Goal: Transaction & Acquisition: Book appointment/travel/reservation

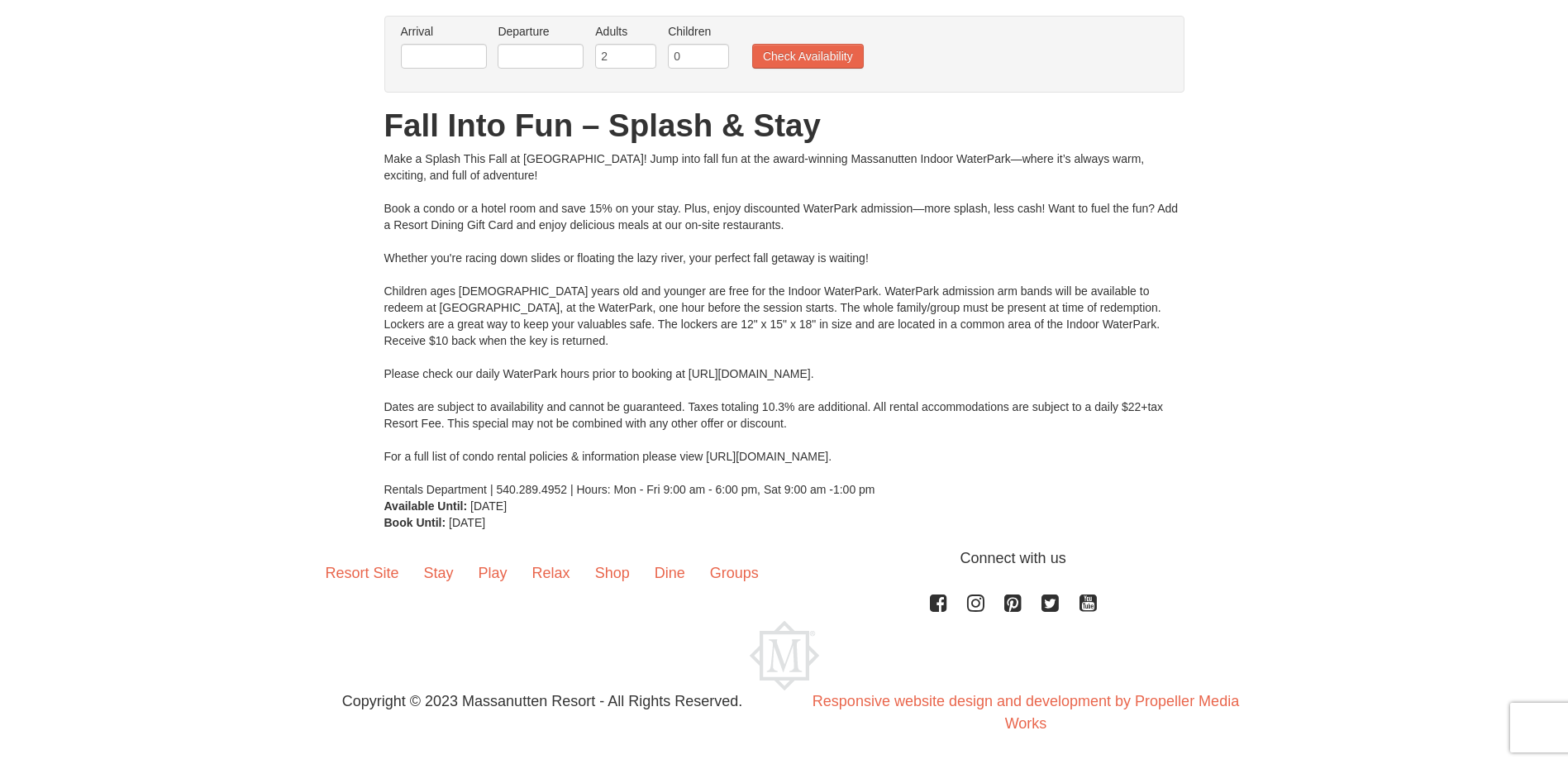
scroll to position [123, 0]
drag, startPoint x: 998, startPoint y: 372, endPoint x: 688, endPoint y: 371, distance: 310.0
click at [688, 371] on div "Make a Splash This Fall at Massanutten! Jump into fall fun at the award-winning…" at bounding box center [785, 321] width 800 height 347
copy div "https://www.massresort.com/play/waterpark/hours-rates/."
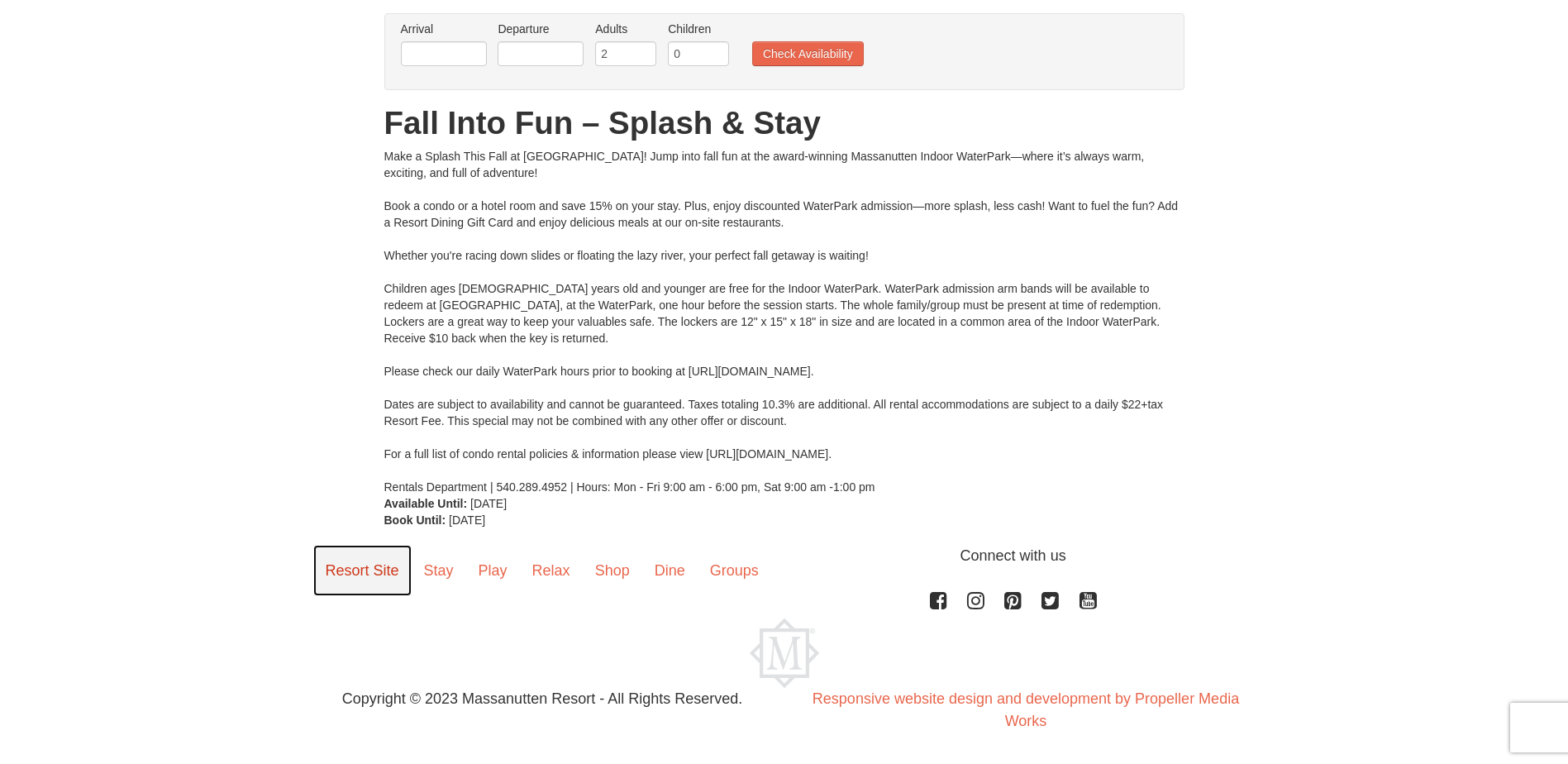
click at [324, 578] on link "Resort Site" at bounding box center [362, 570] width 98 height 51
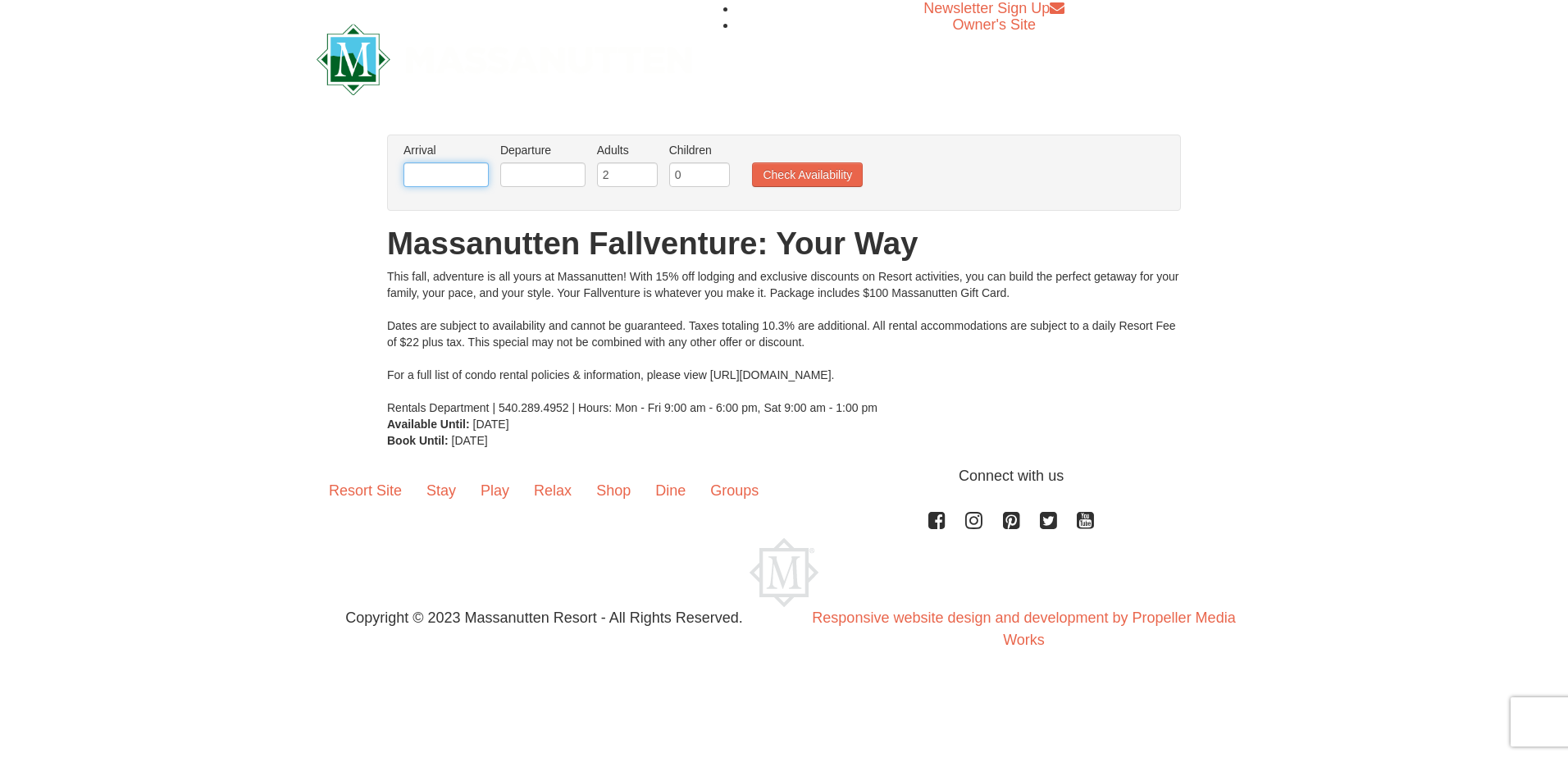
click at [471, 169] on input "text" at bounding box center [445, 175] width 85 height 25
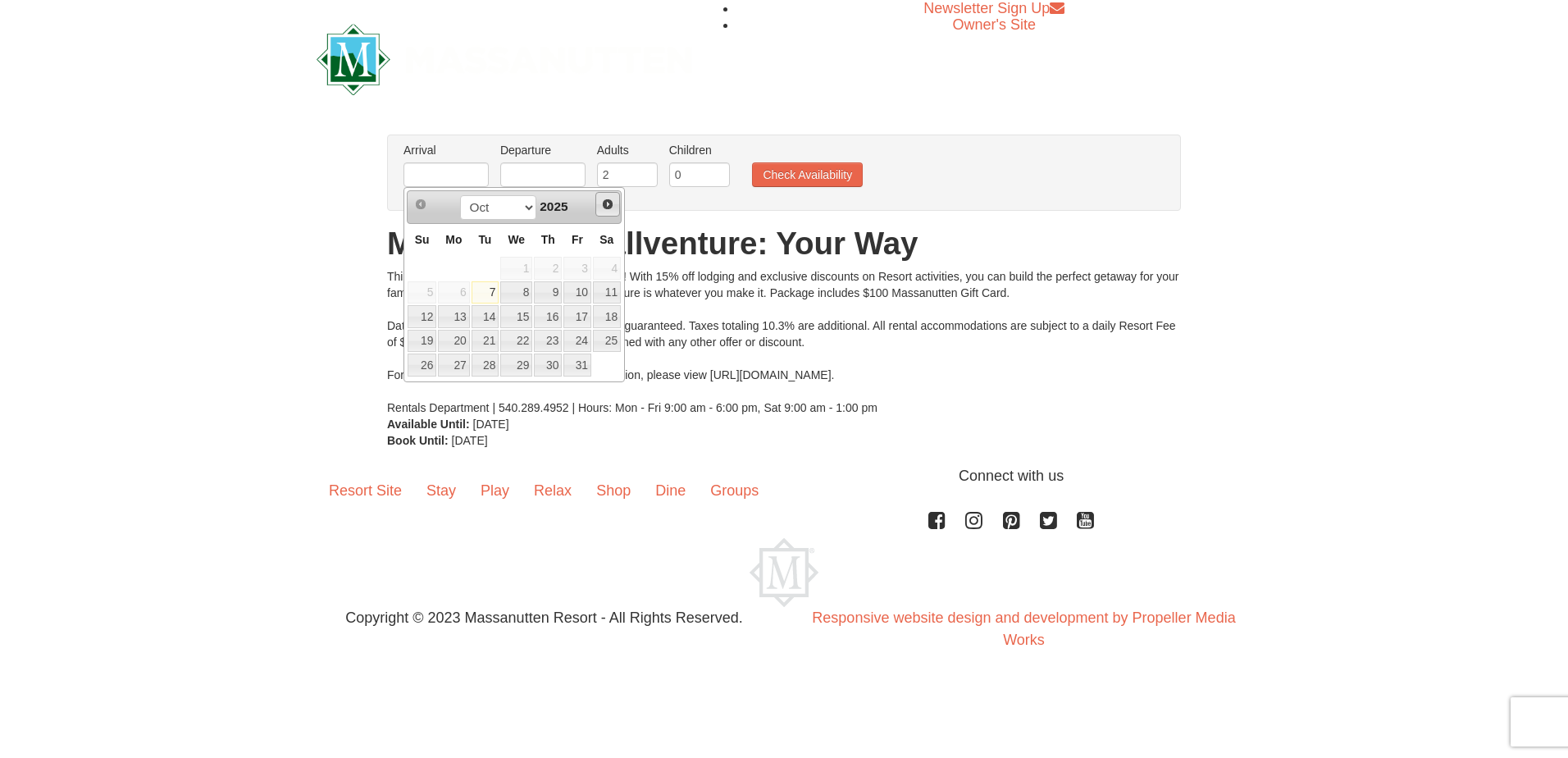
click at [601, 202] on link "Next" at bounding box center [608, 205] width 25 height 25
click at [426, 291] on link "2" at bounding box center [422, 293] width 29 height 23
type input "11/02/2025"
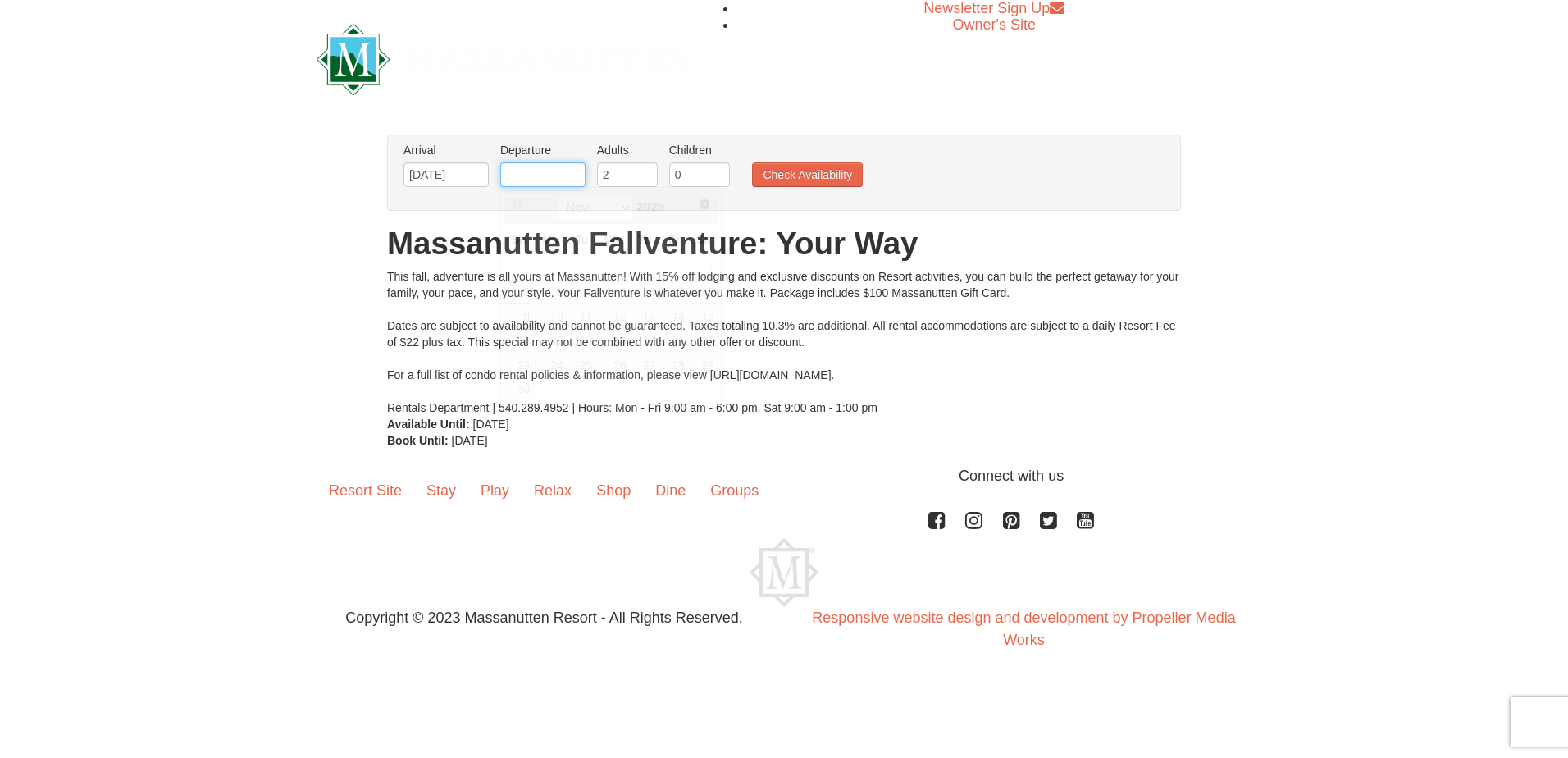
click at [561, 178] on input "text" at bounding box center [543, 175] width 85 height 25
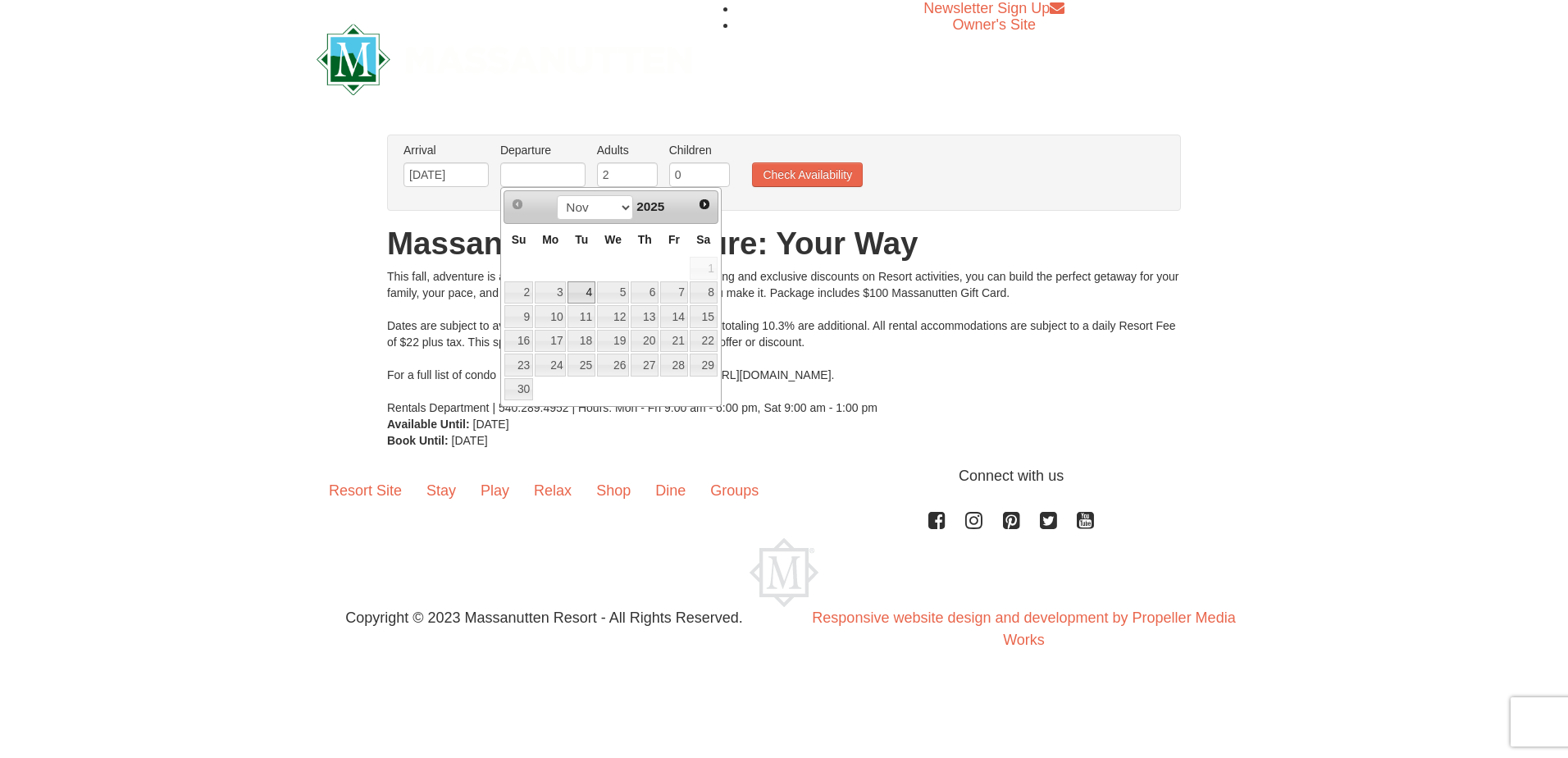
click at [589, 293] on link "4" at bounding box center [581, 293] width 28 height 23
type input "11/04/2025"
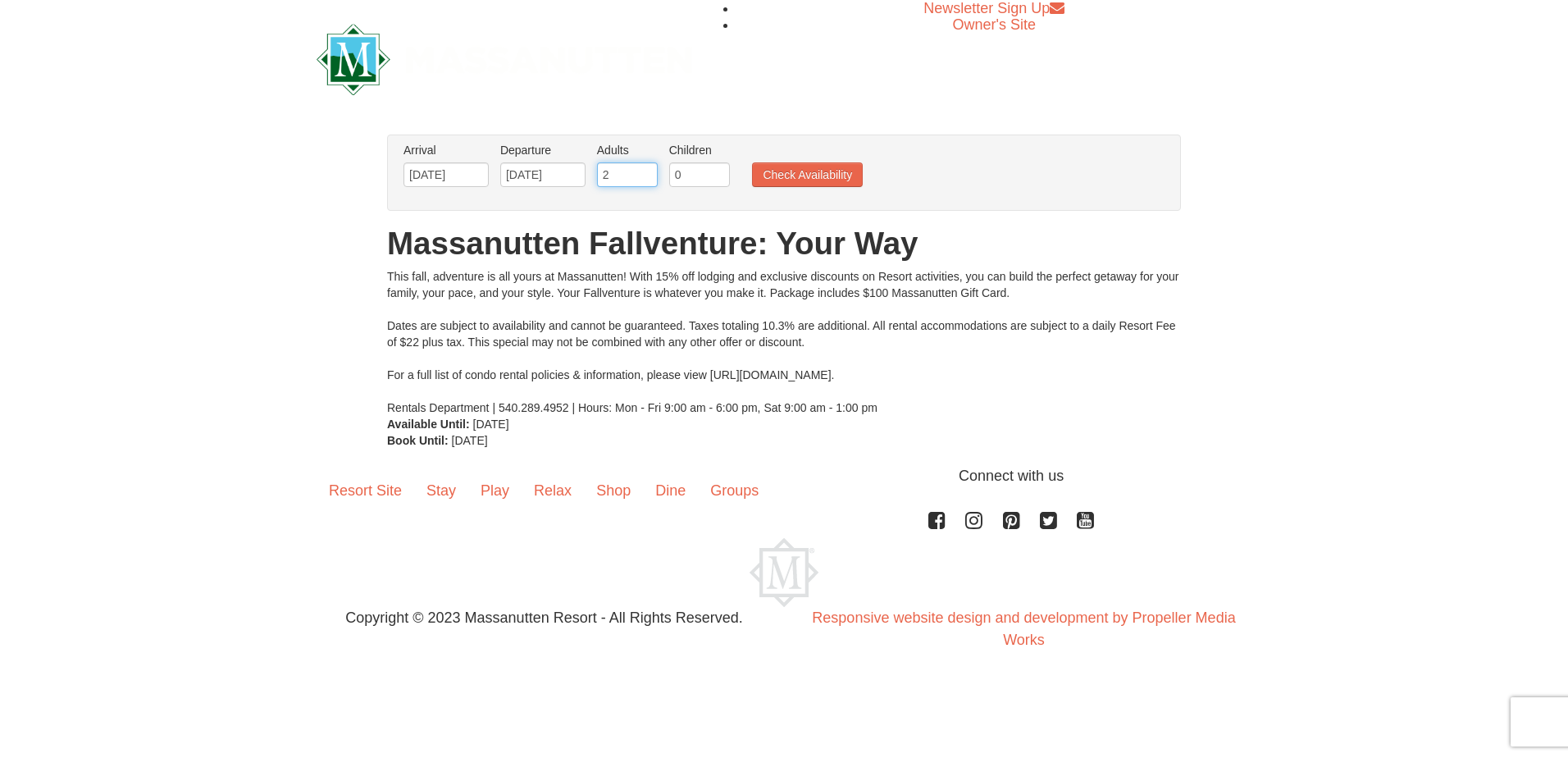
click at [630, 170] on input "2" at bounding box center [628, 175] width 61 height 25
type input "3"
click at [645, 173] on input "3" at bounding box center [628, 175] width 61 height 25
click at [687, 180] on input "0" at bounding box center [700, 175] width 61 height 25
type input "1"
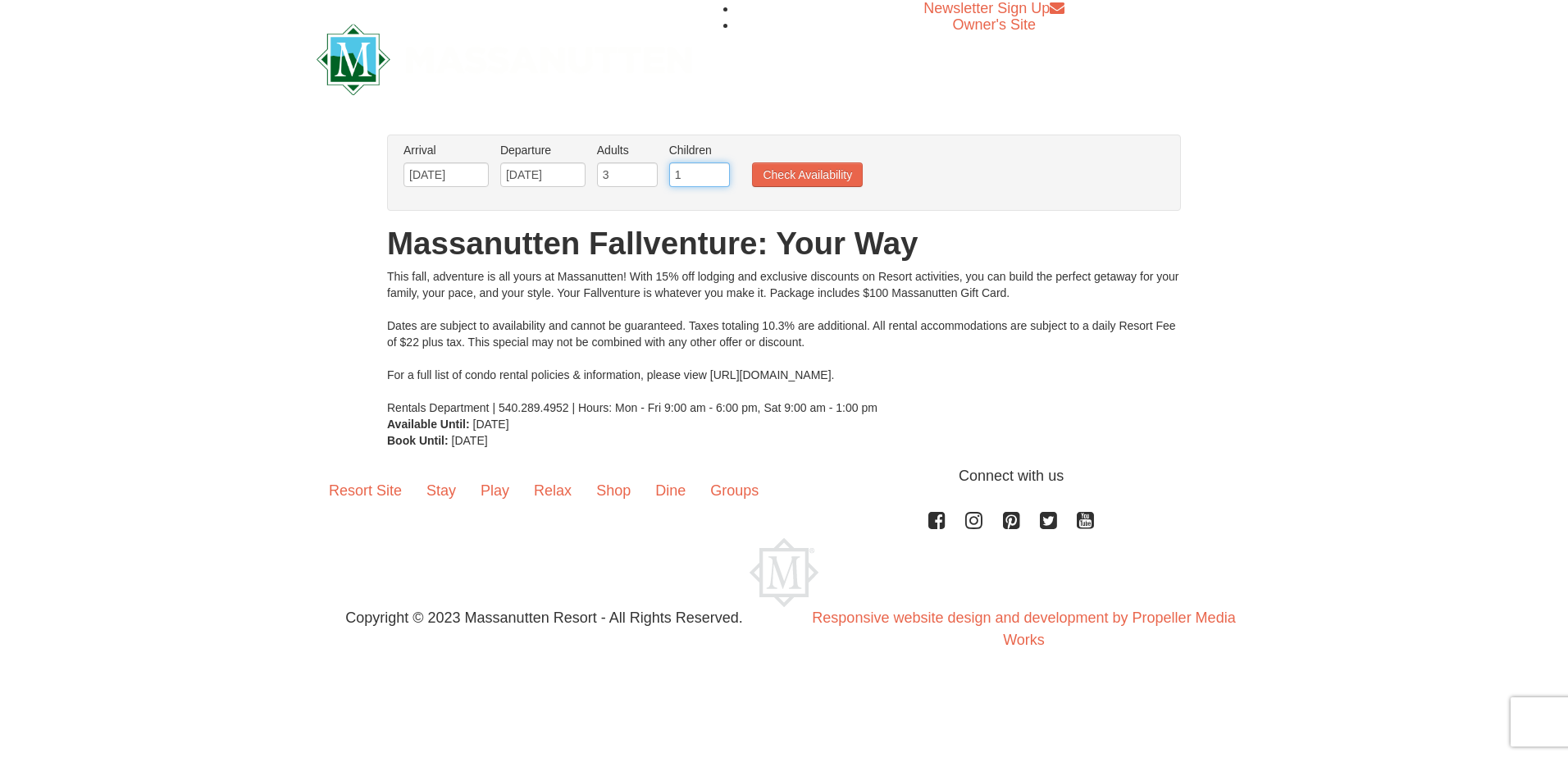
click at [720, 168] on input "1" at bounding box center [700, 175] width 61 height 25
click at [831, 173] on button "Check Availability" at bounding box center [807, 175] width 111 height 25
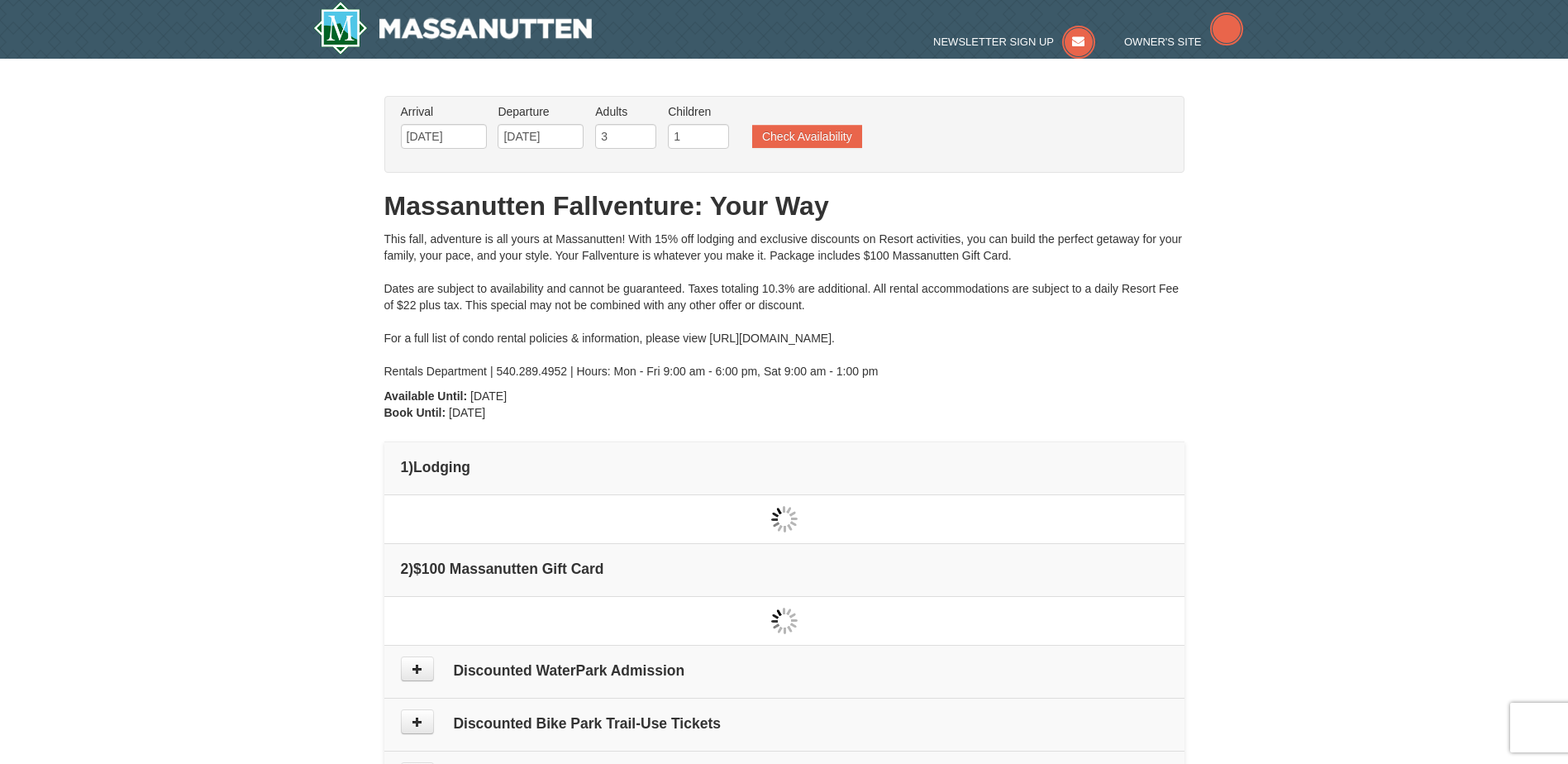
type input "[DATE]"
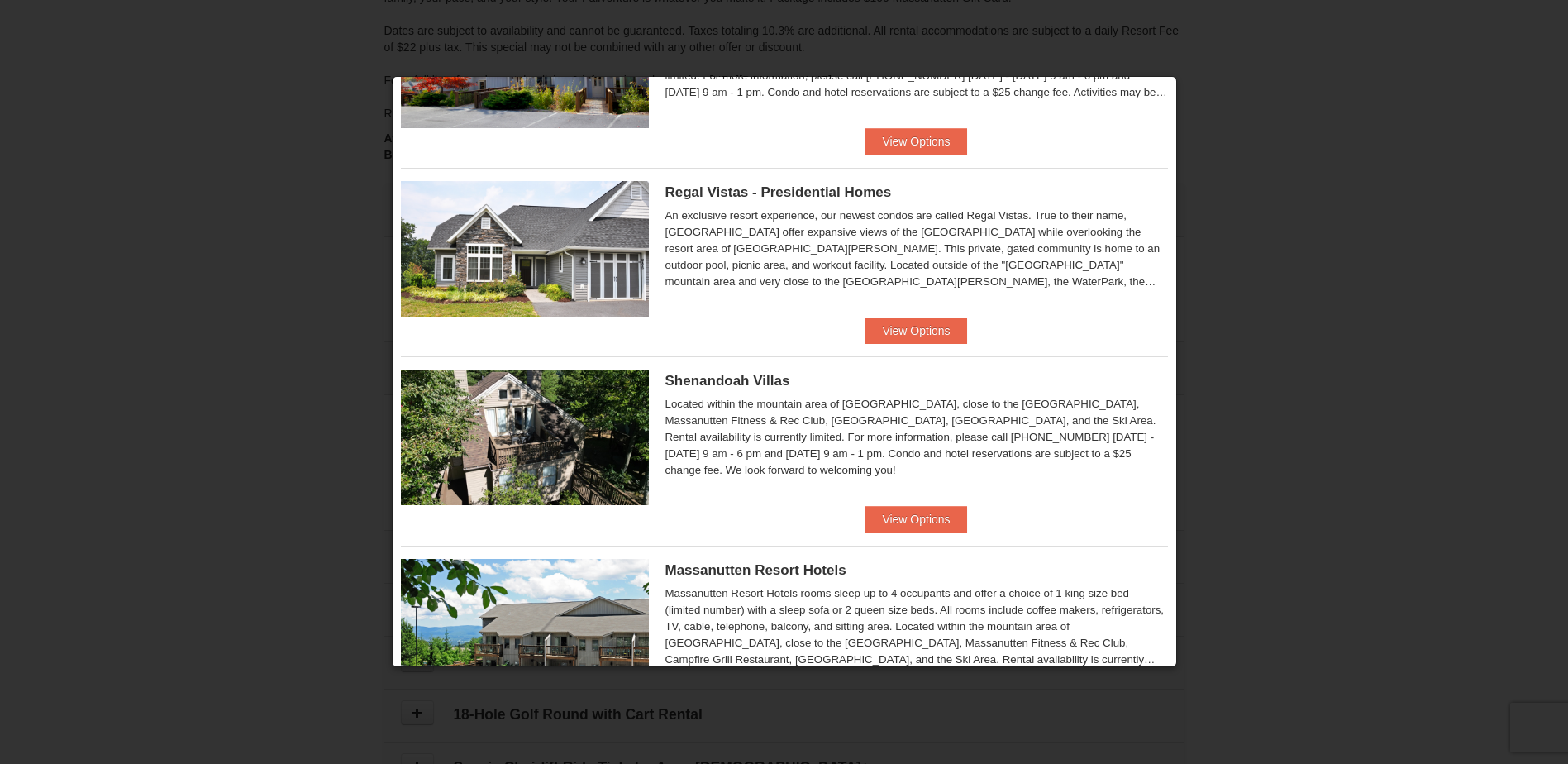
scroll to position [138, 0]
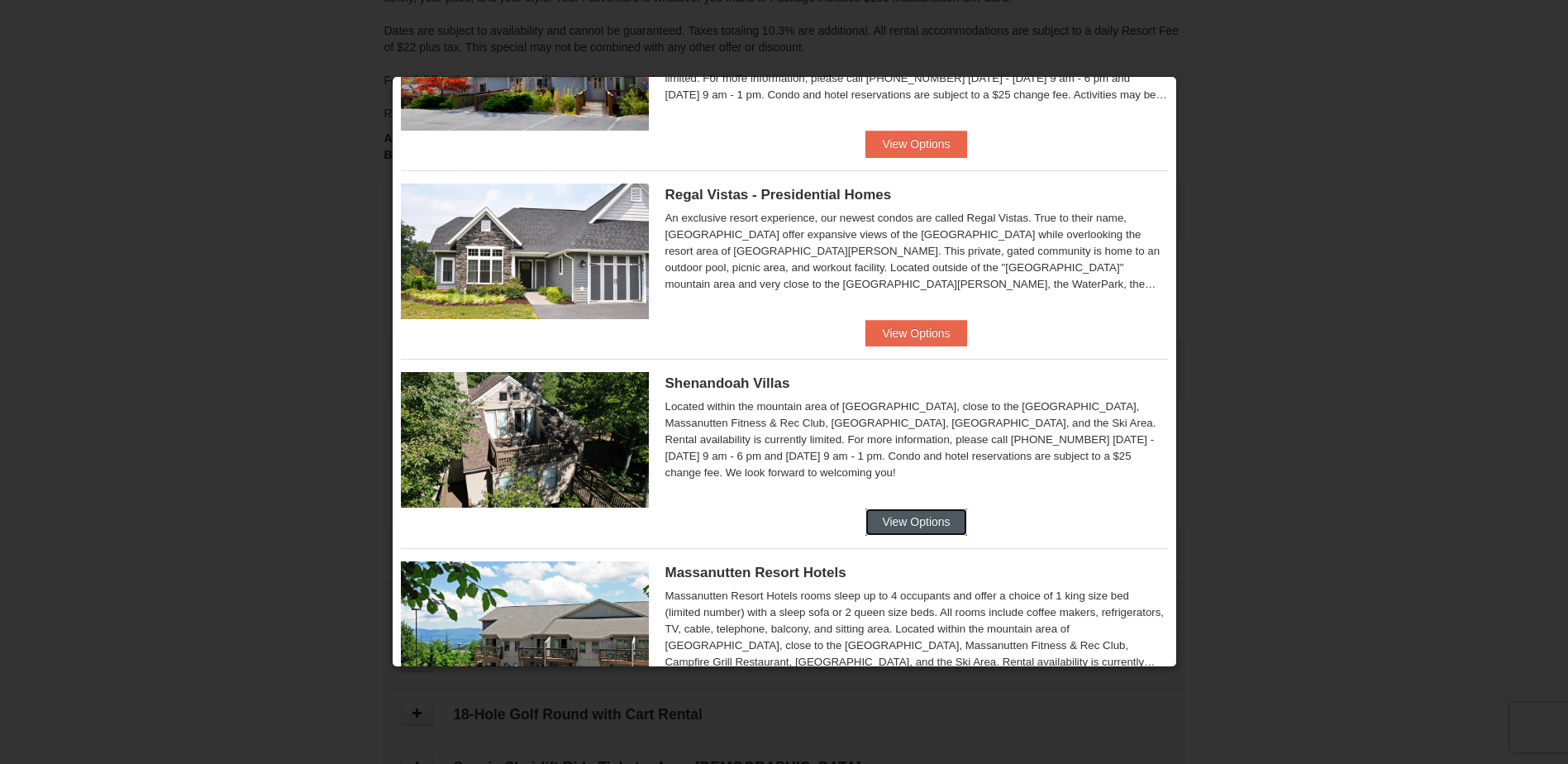
click at [925, 517] on button "View Options" at bounding box center [916, 521] width 101 height 26
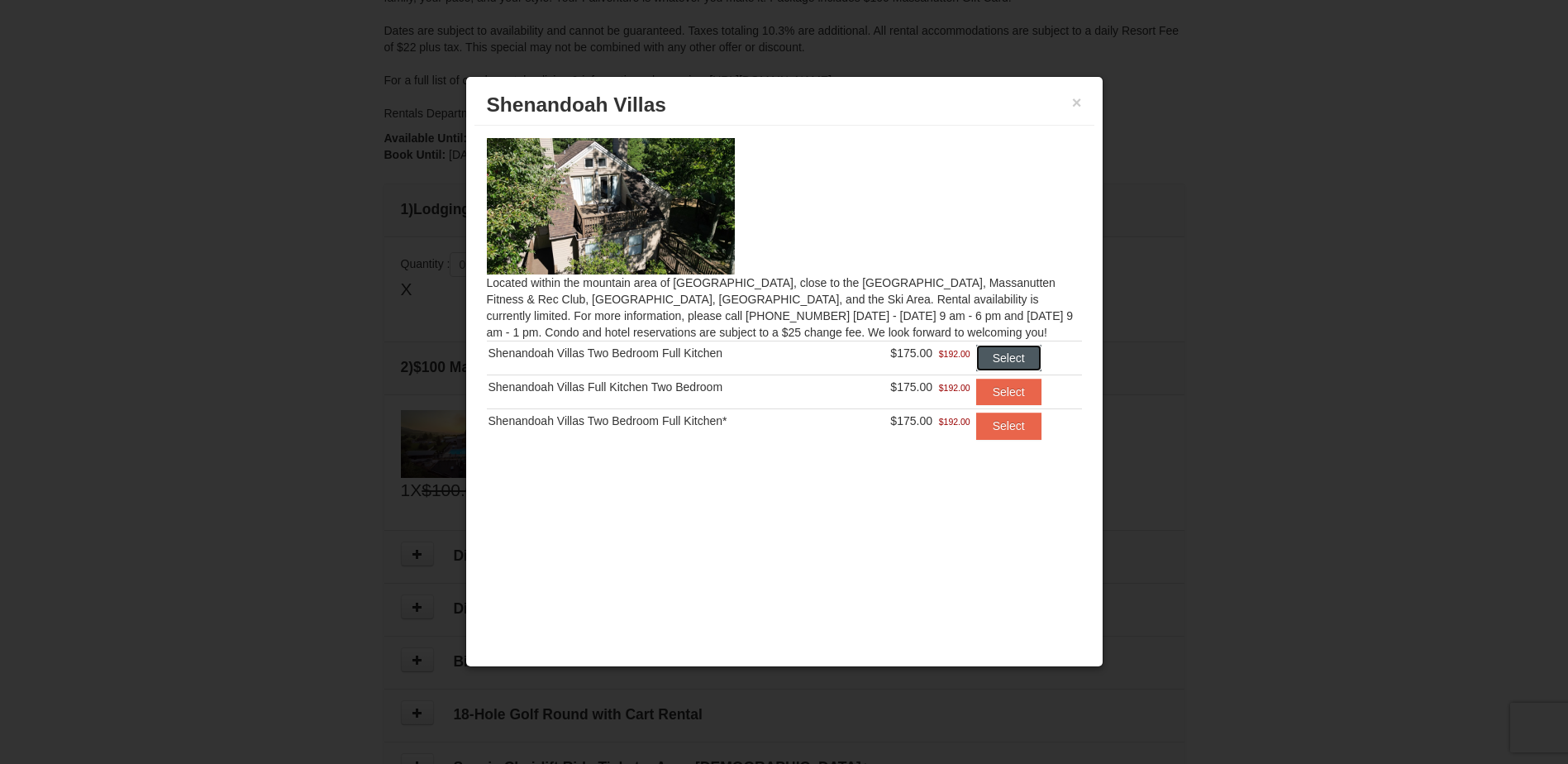
click at [1003, 355] on button "Select" at bounding box center [1008, 358] width 65 height 26
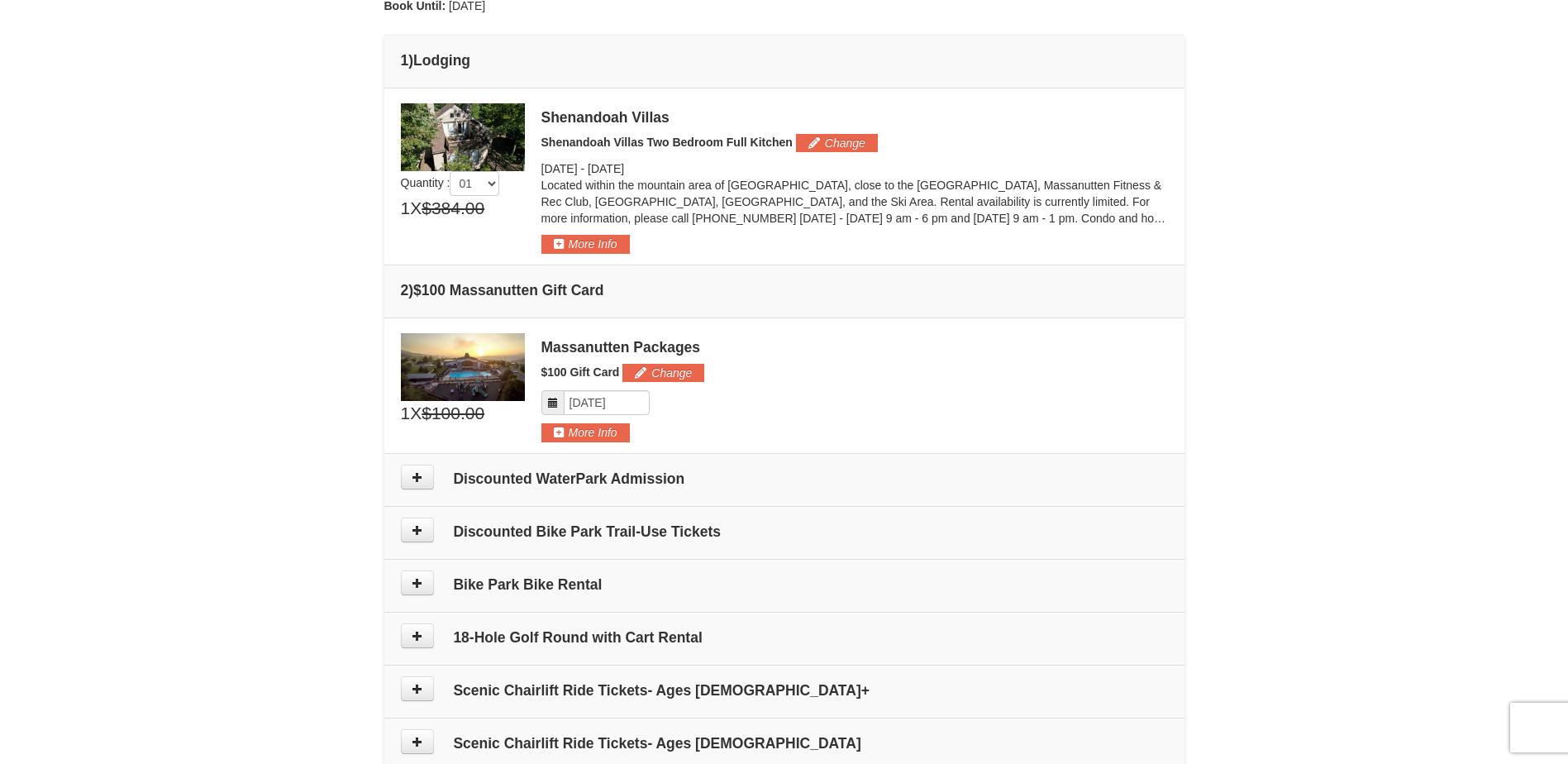
scroll to position [423, 0]
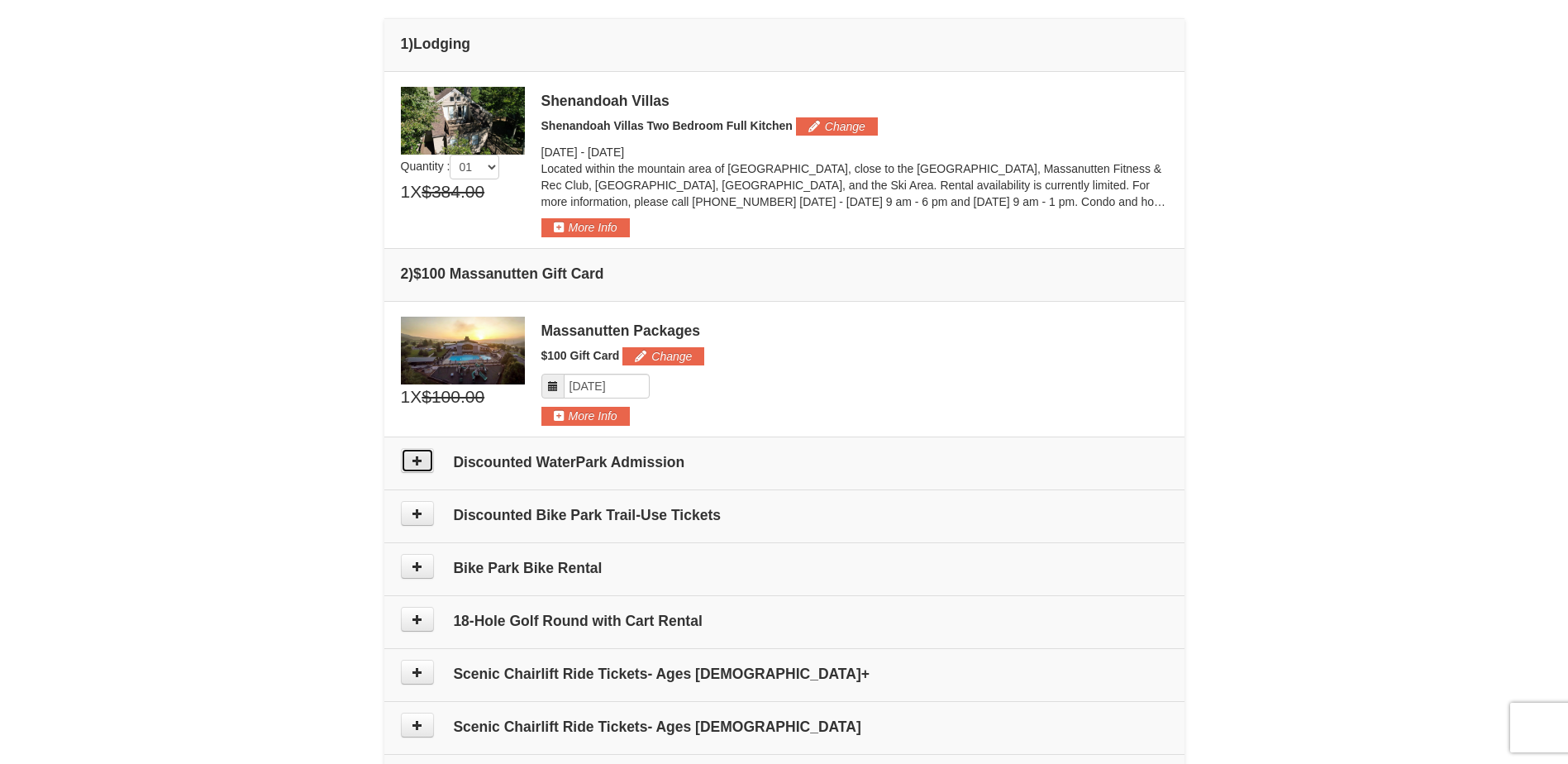
click at [420, 456] on icon at bounding box center [417, 460] width 12 height 12
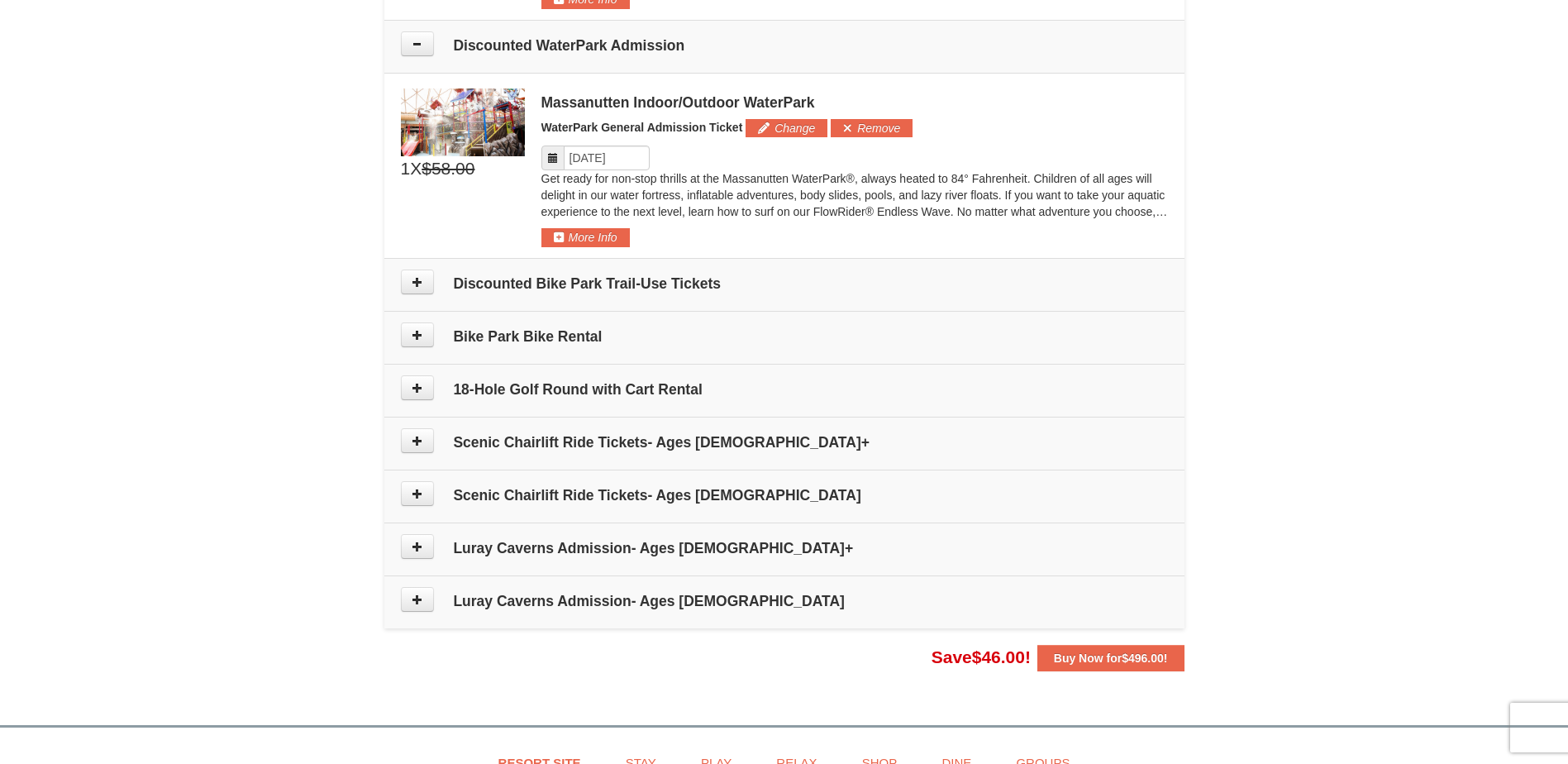
scroll to position [859, 0]
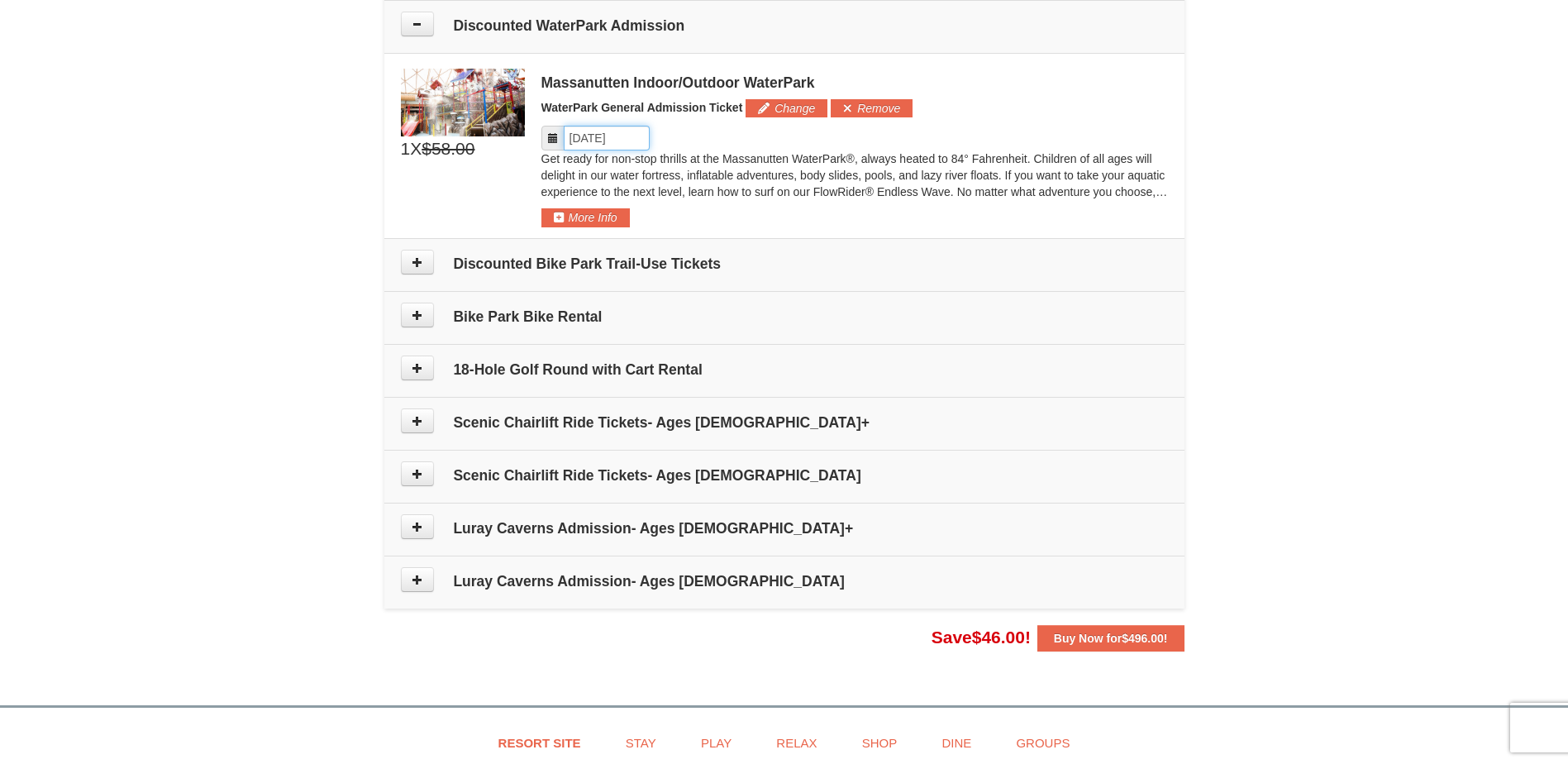
click at [626, 135] on input "Please format dates MM/DD/YYYY" at bounding box center [606, 138] width 86 height 25
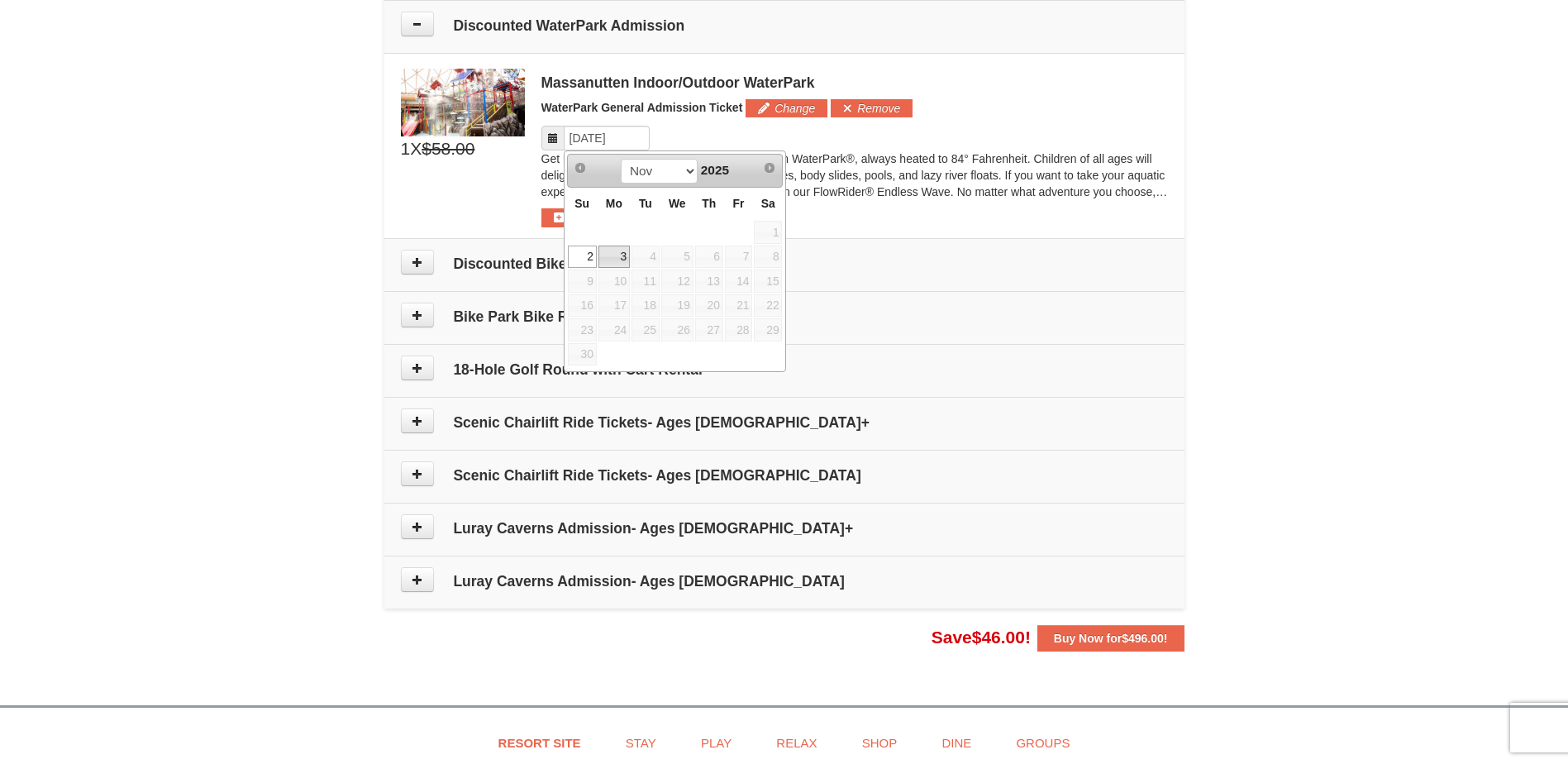
click at [621, 256] on link "3" at bounding box center [614, 257] width 32 height 23
type input "[DATE]"
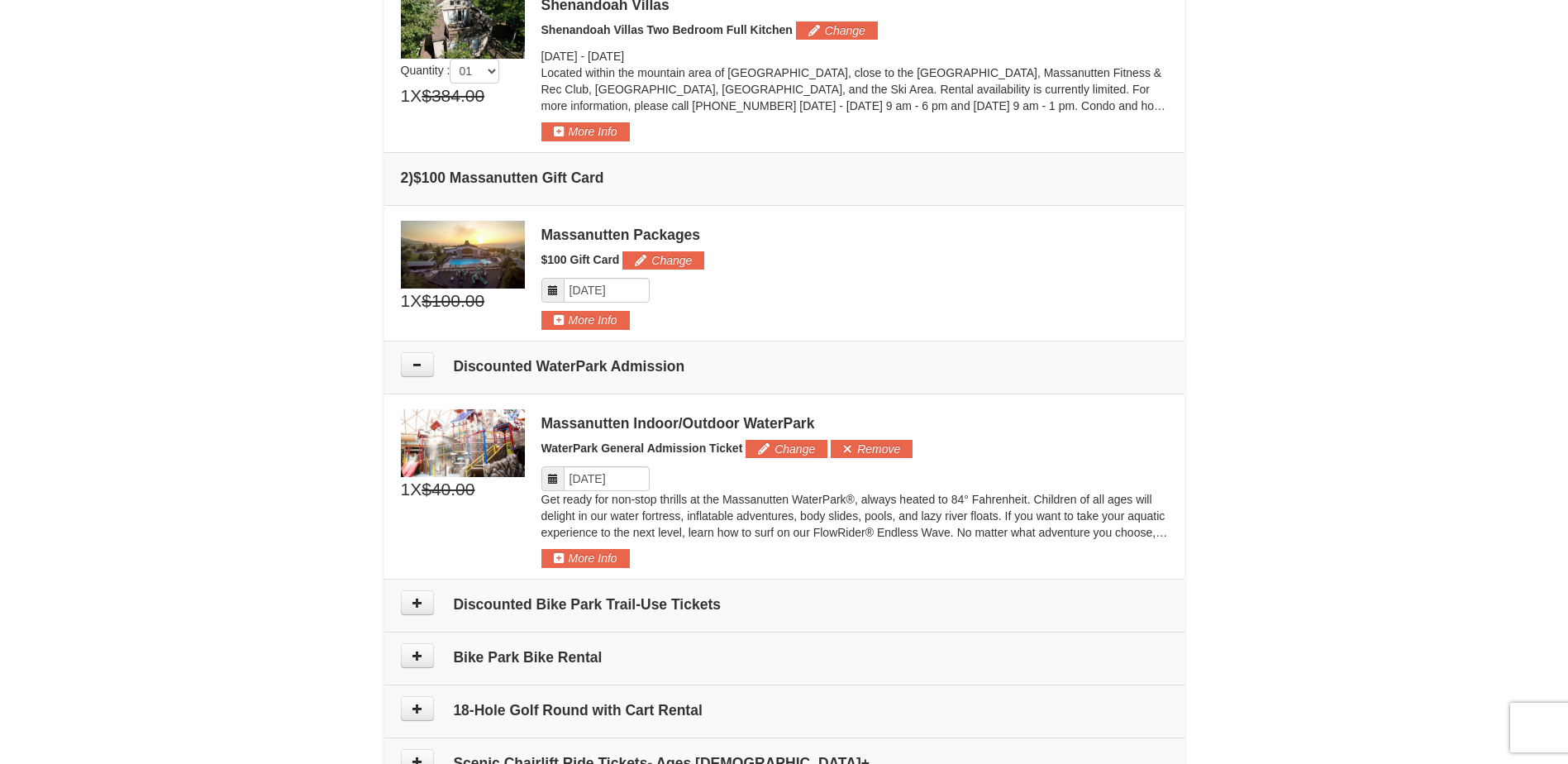
scroll to position [528, 0]
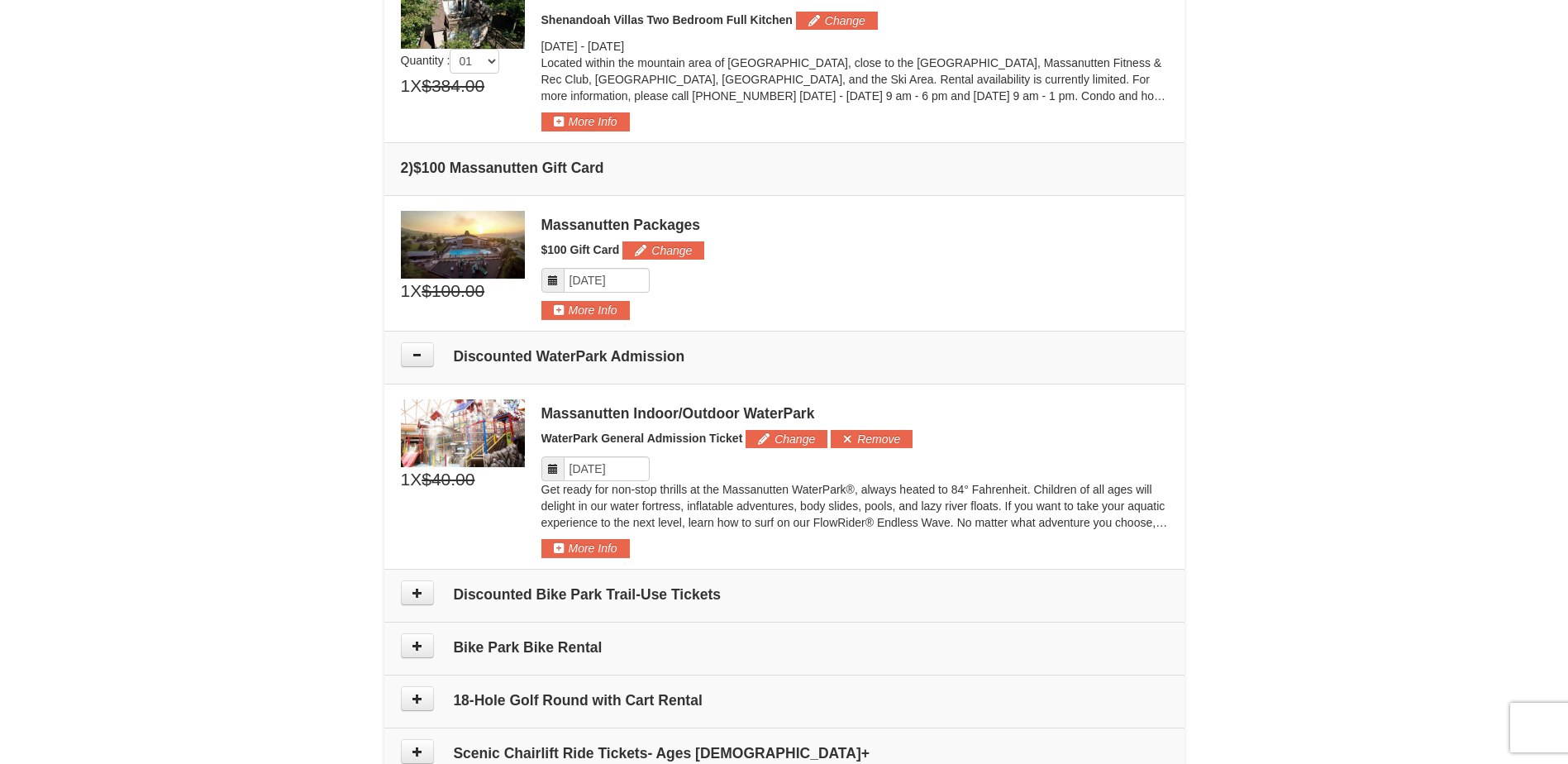
click at [453, 476] on span "$40.00" at bounding box center [448, 479] width 53 height 25
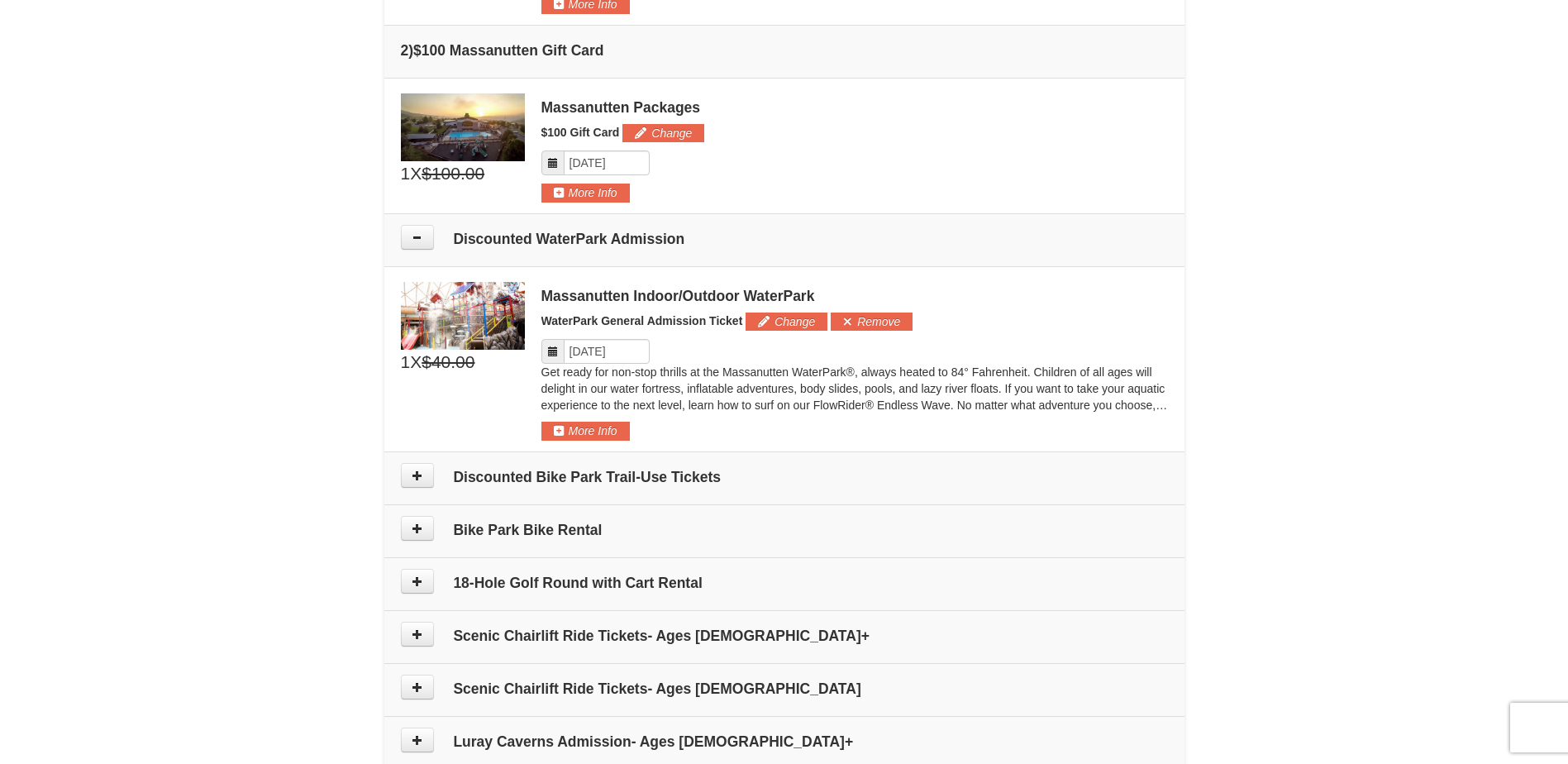
scroll to position [776, 0]
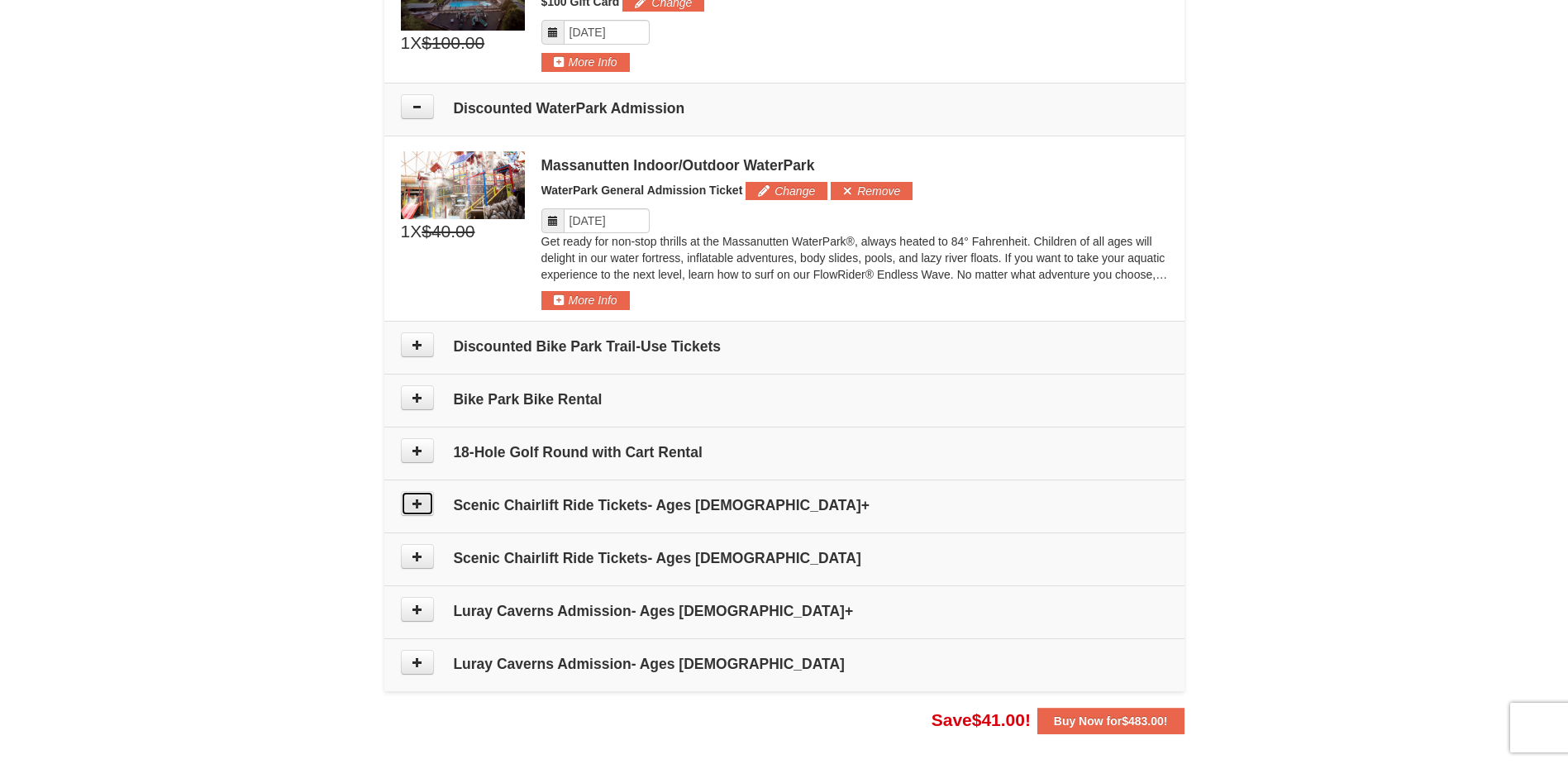
click at [426, 507] on button at bounding box center [417, 504] width 33 height 25
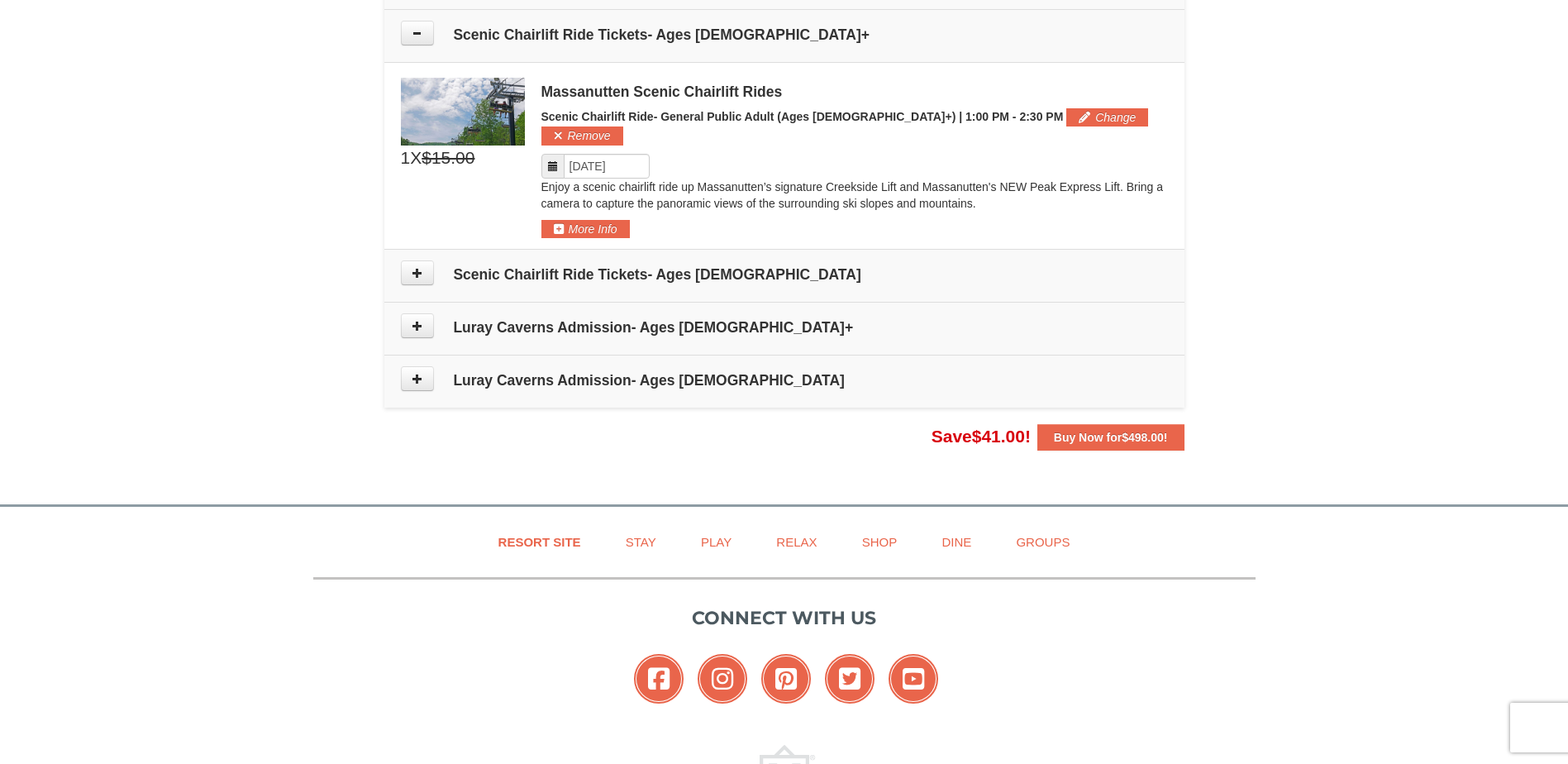
scroll to position [1256, 0]
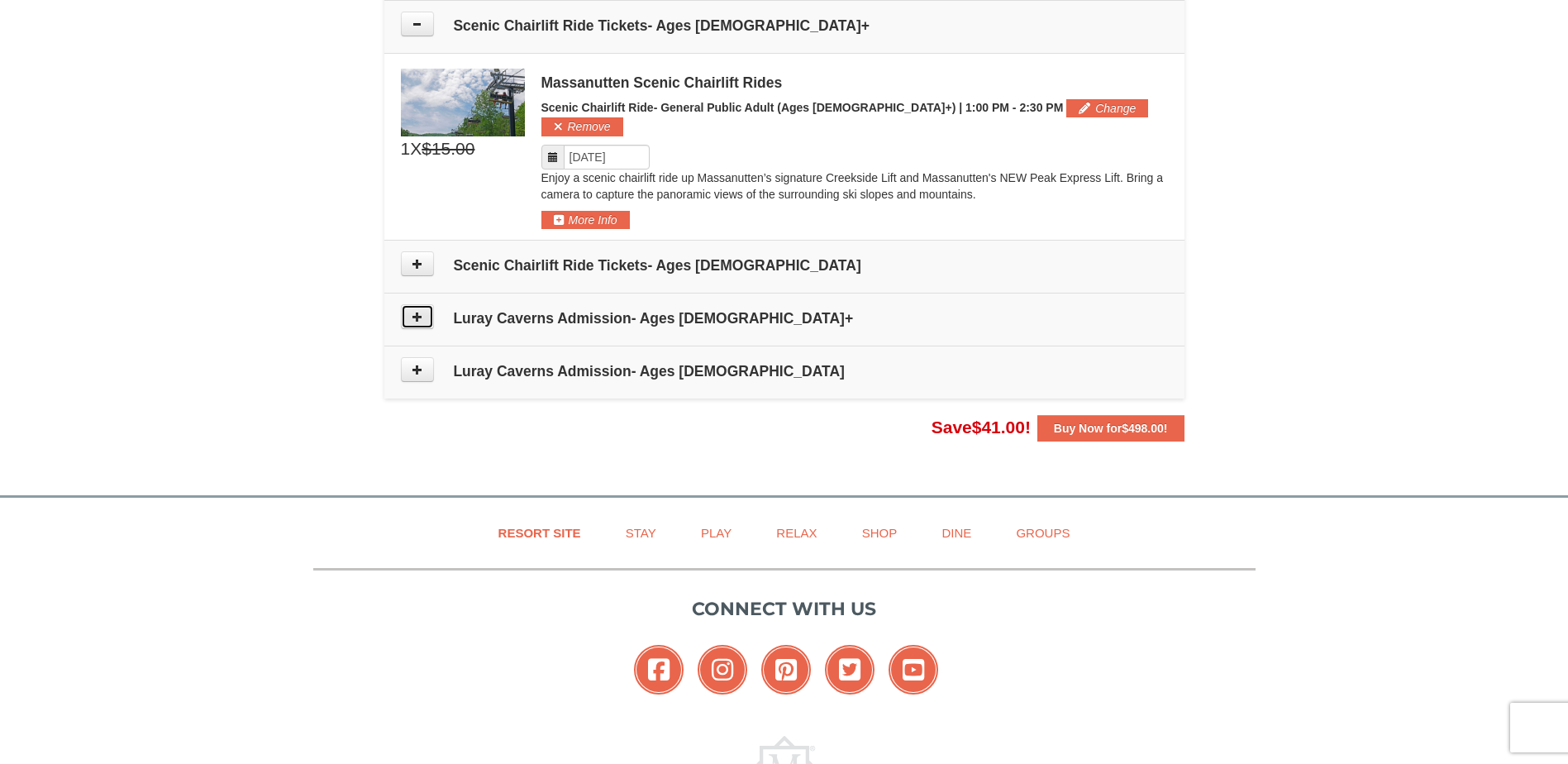
click at [428, 305] on button at bounding box center [417, 317] width 33 height 25
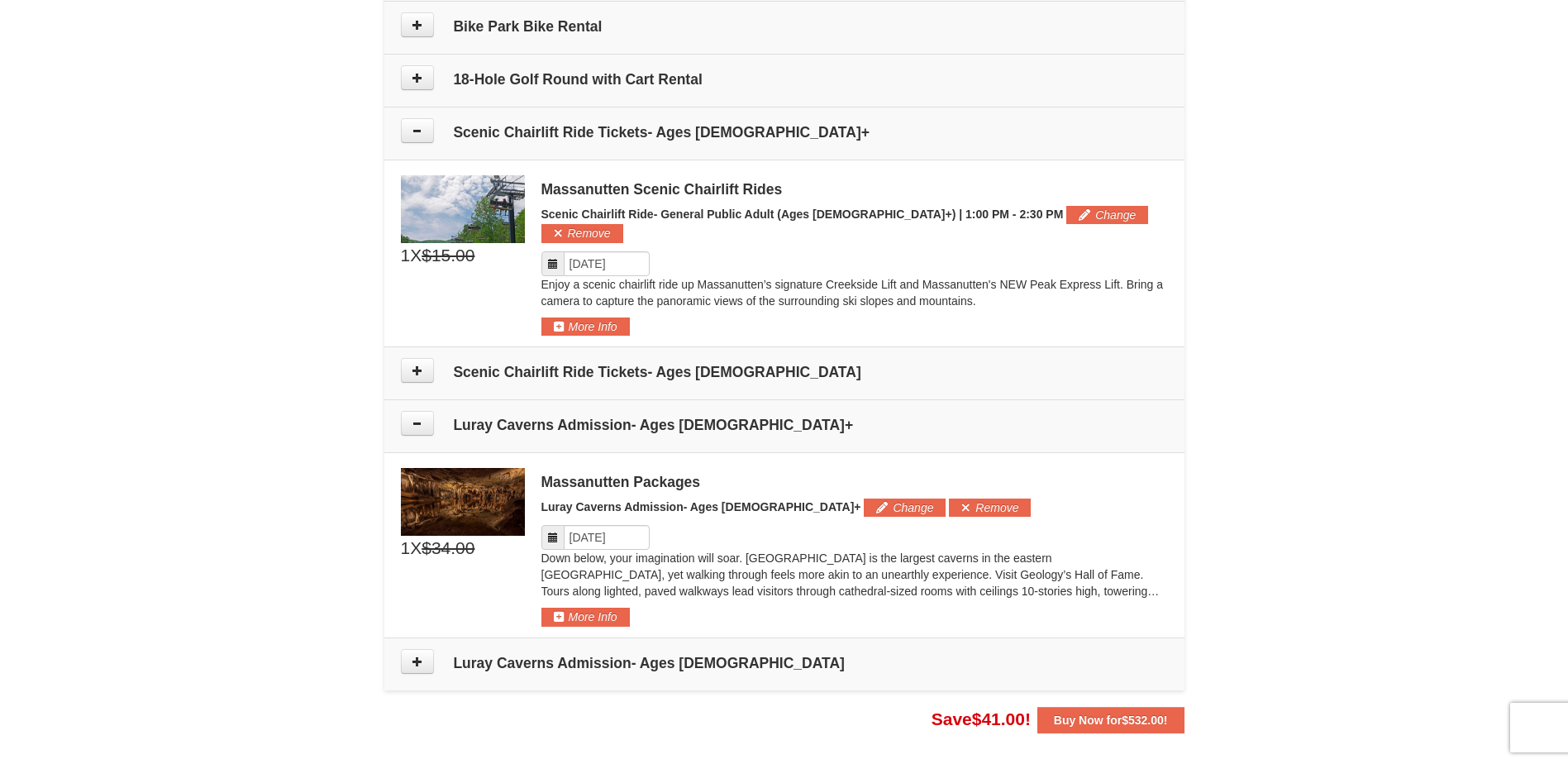
scroll to position [1116, 0]
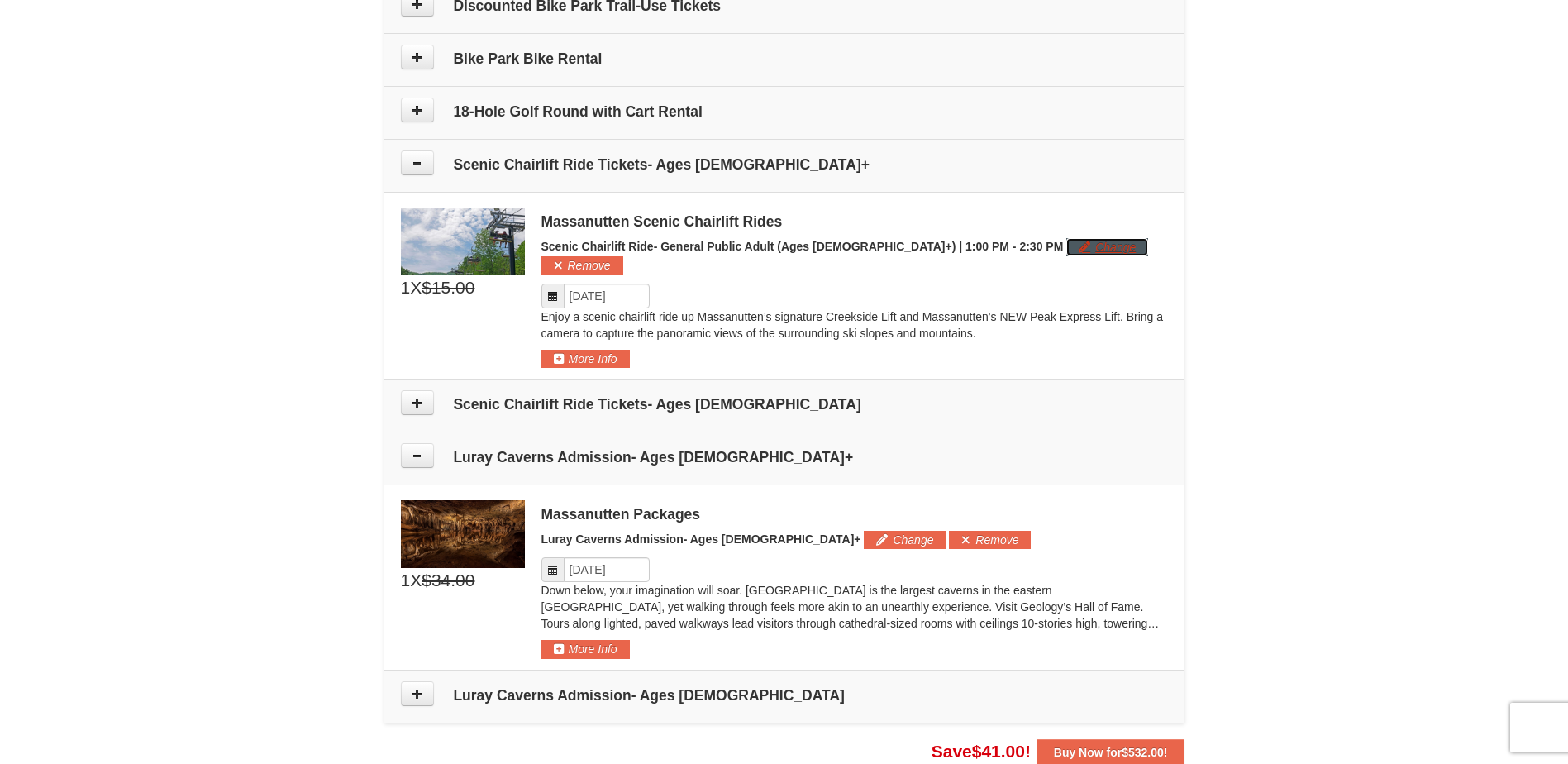
click at [1066, 247] on button "Change" at bounding box center [1107, 247] width 82 height 18
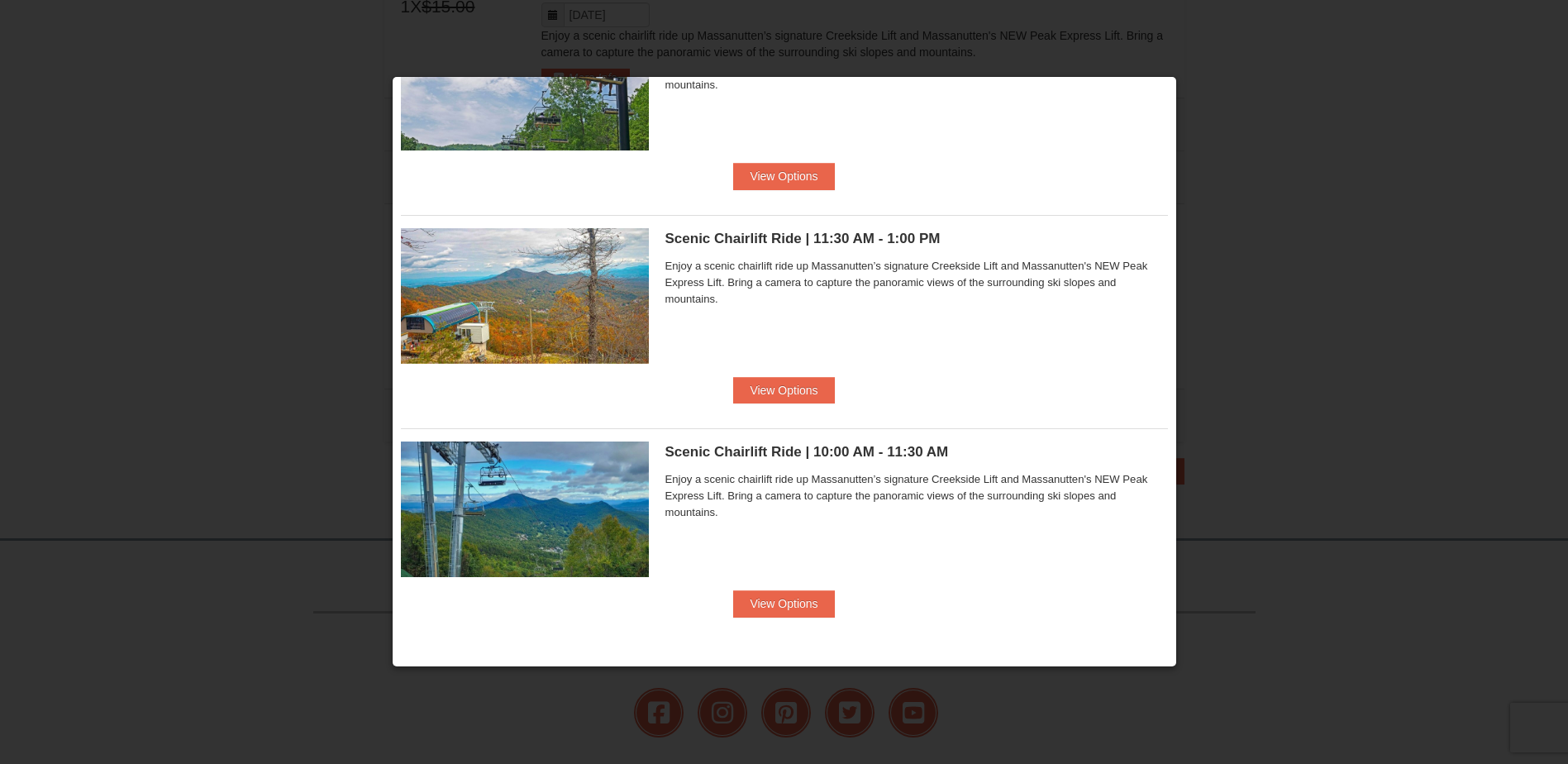
scroll to position [1489, 0]
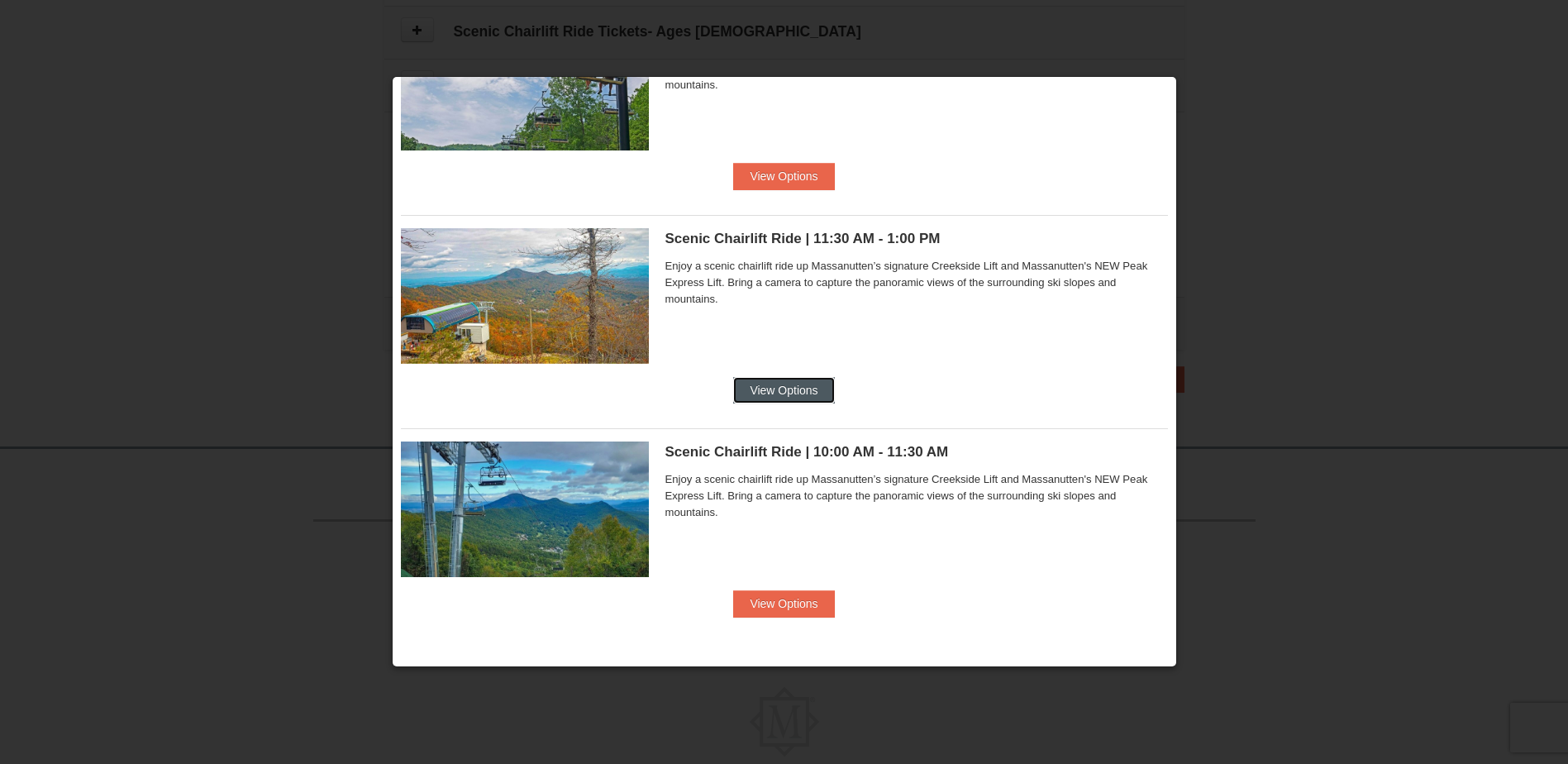
click at [801, 385] on button "View Options" at bounding box center [784, 389] width 101 height 26
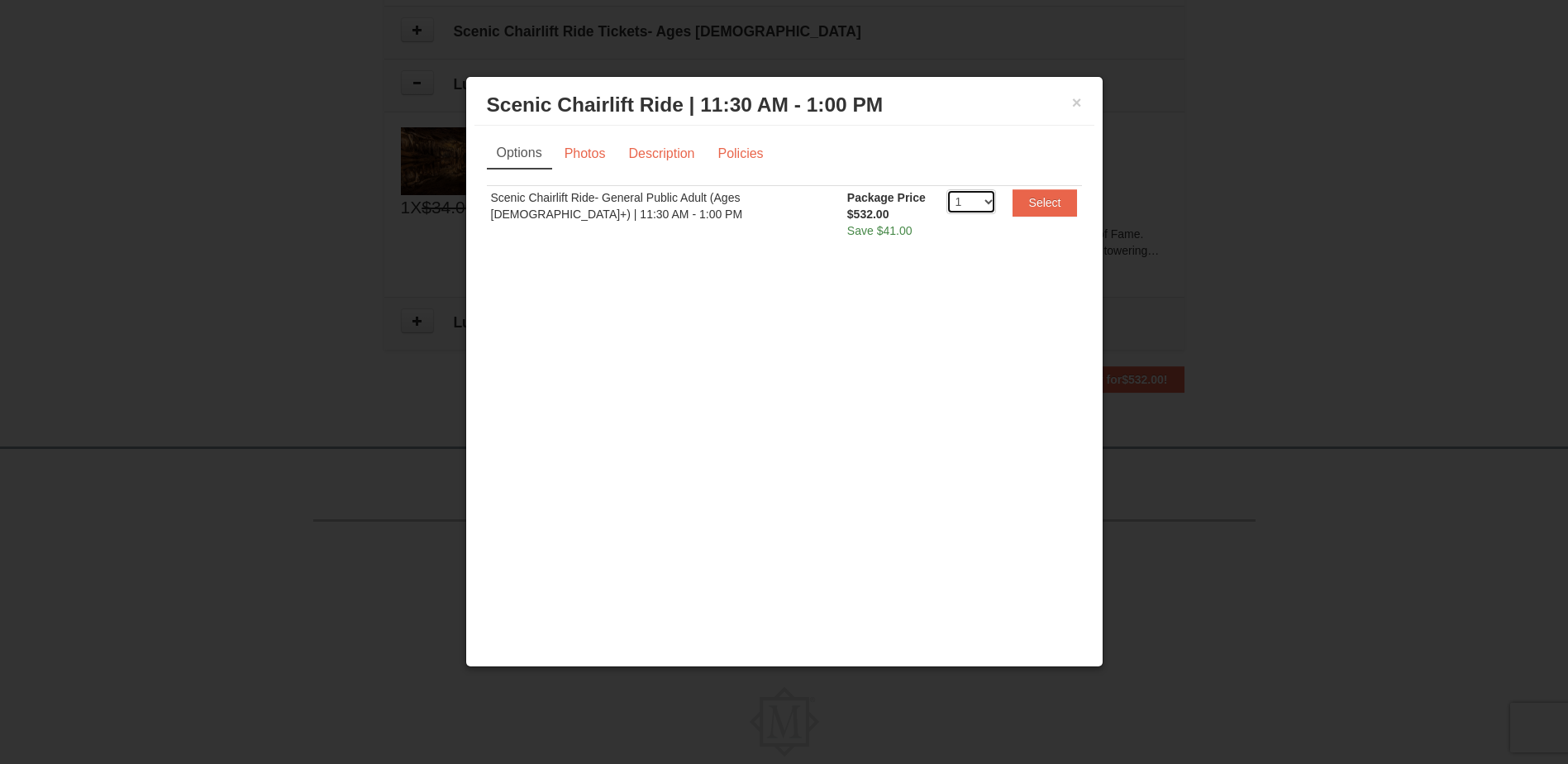
click at [986, 201] on select "1 2 3 4 5 6 7 8 9 10 11 12 13 14 15 16 17 18 19 20" at bounding box center [971, 202] width 50 height 25
select select "4"
click at [946, 189] on select "1 2 3 4 5 6 7 8 9 10 11 12 13 14 15 16 17 18 19 20" at bounding box center [971, 202] width 50 height 25
click at [1058, 192] on td "Select" at bounding box center [1045, 214] width 74 height 57
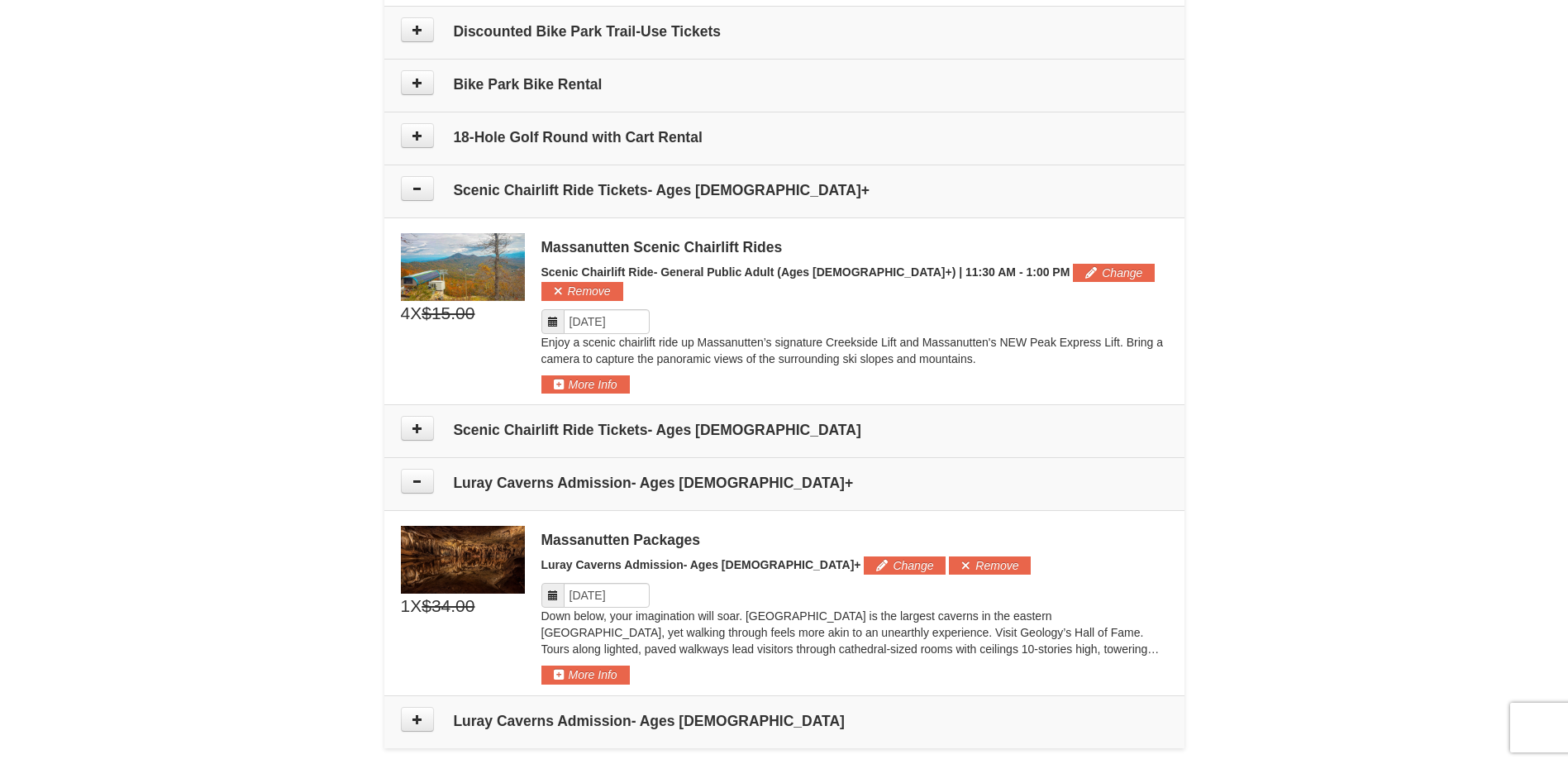
scroll to position [1076, 0]
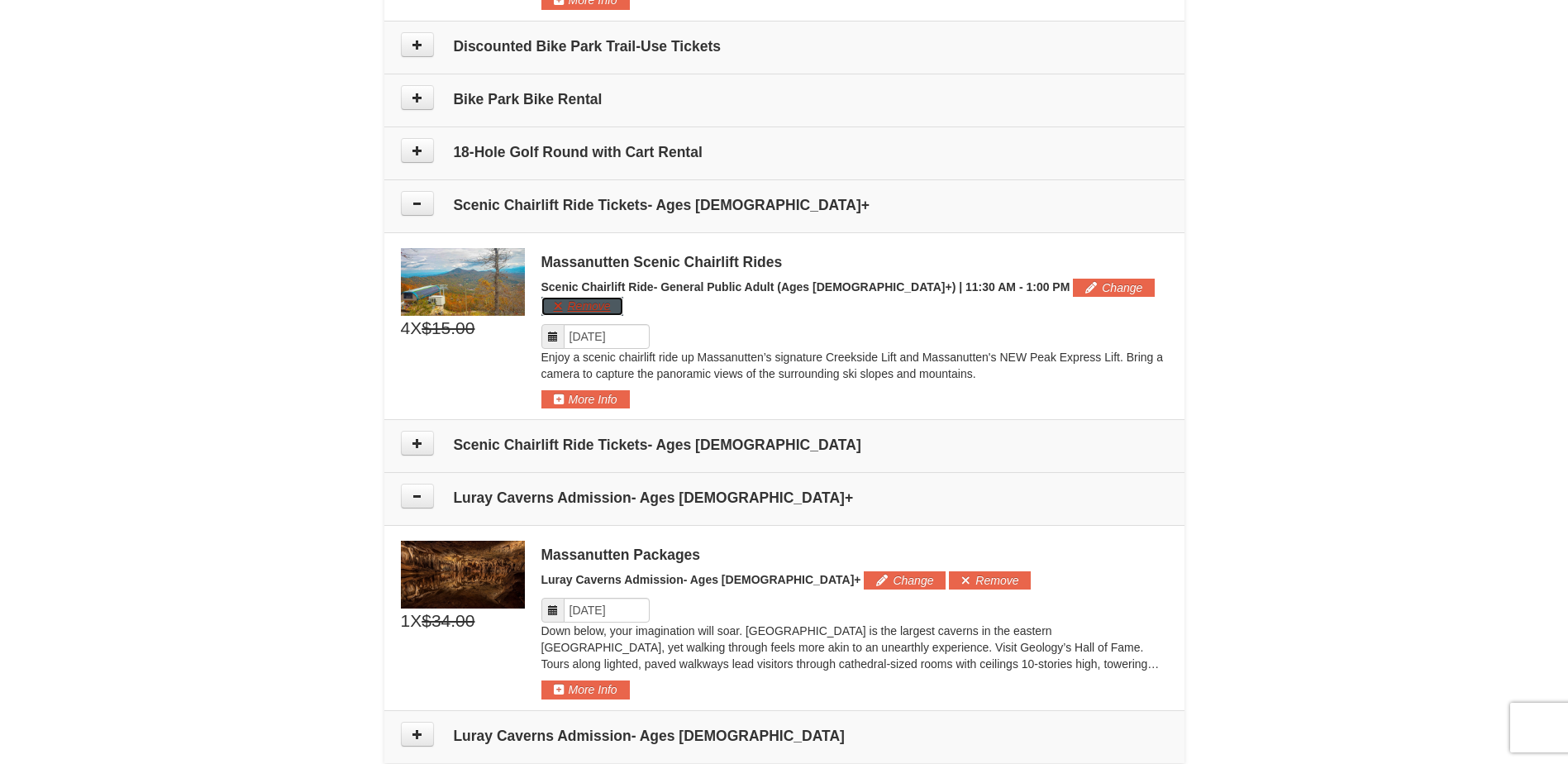
click at [624, 296] on button "Remove" at bounding box center [582, 305] width 82 height 18
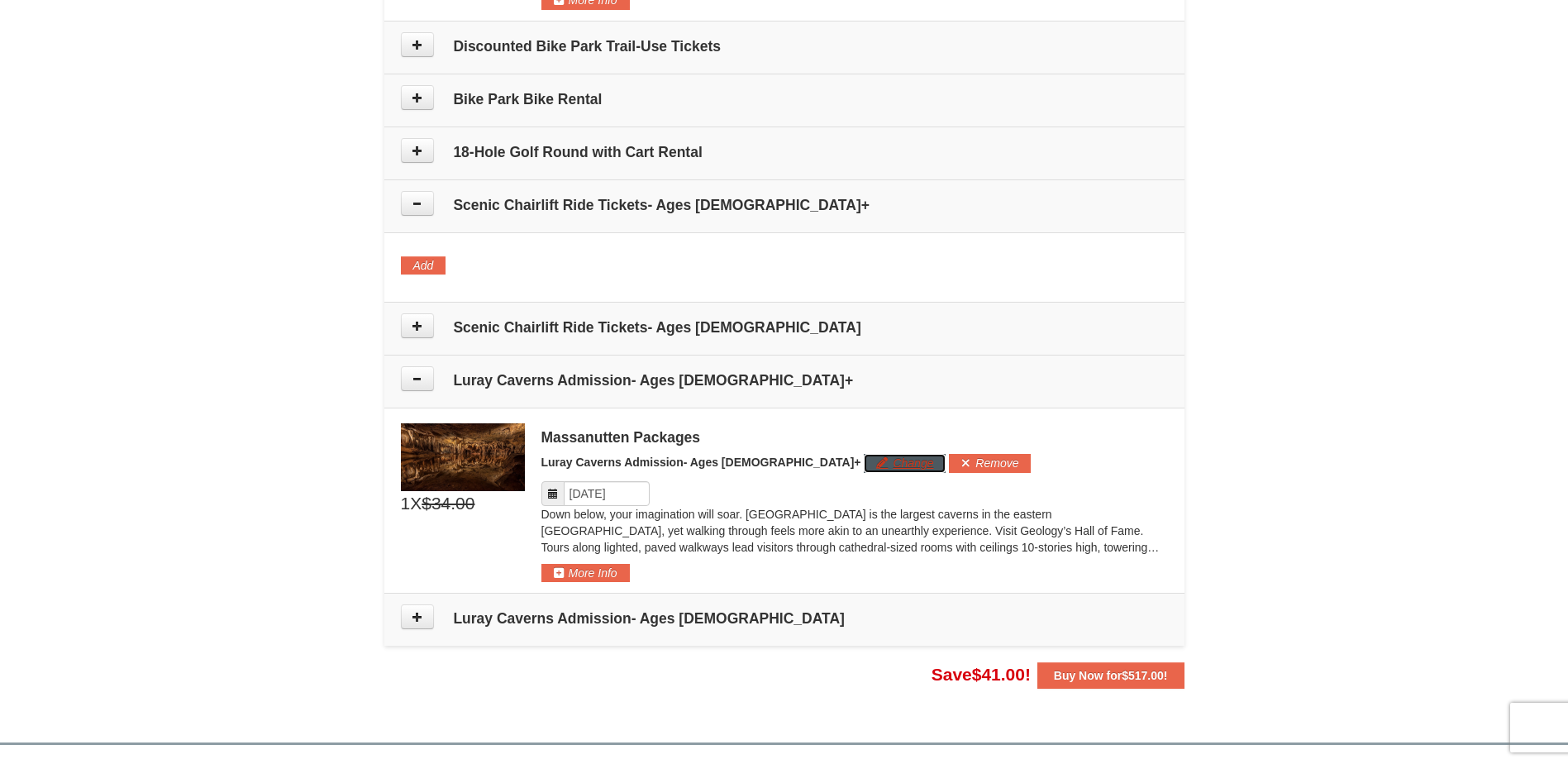
click at [864, 461] on button "Change" at bounding box center [905, 463] width 82 height 18
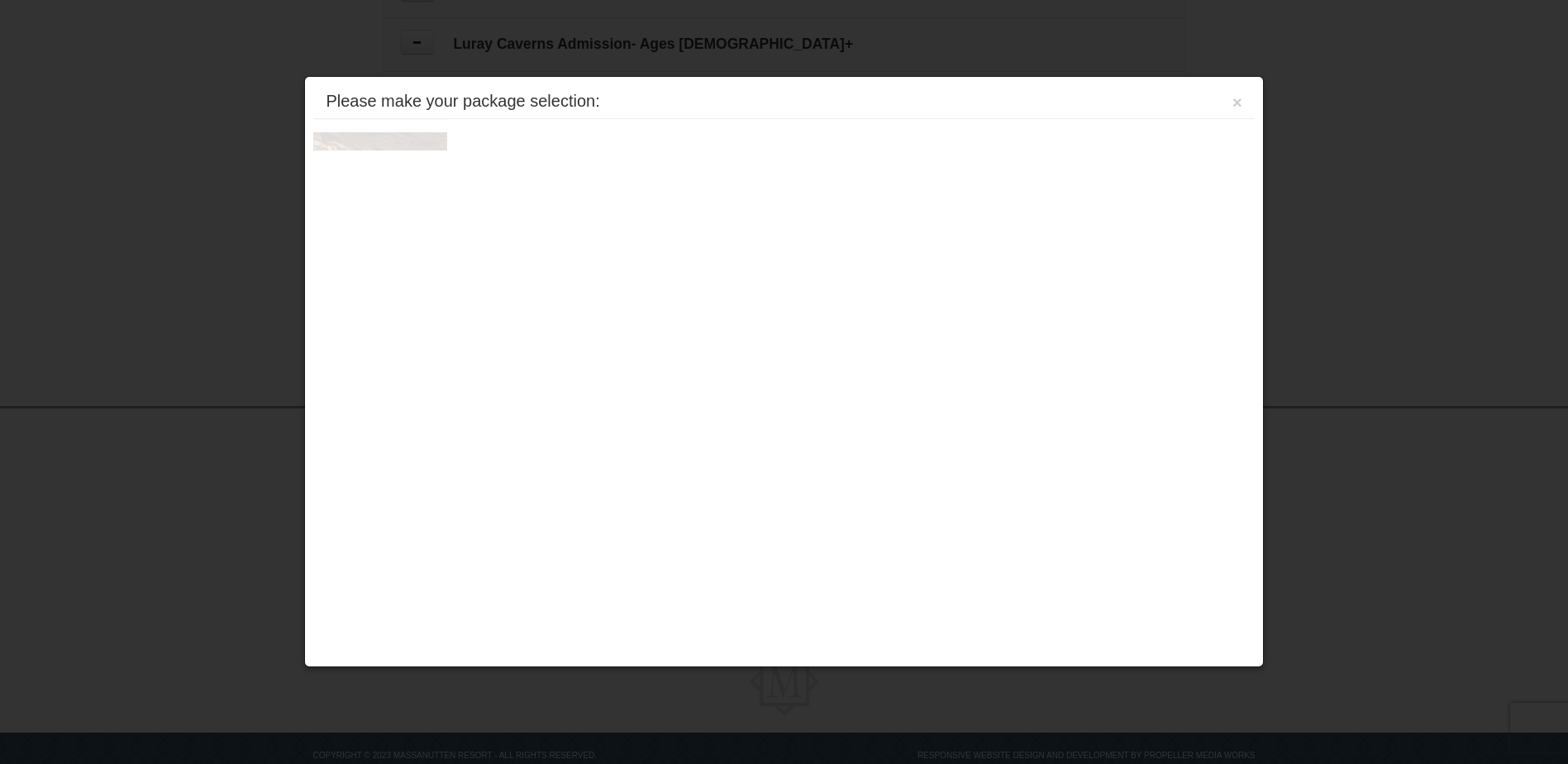
scroll to position [1451, 0]
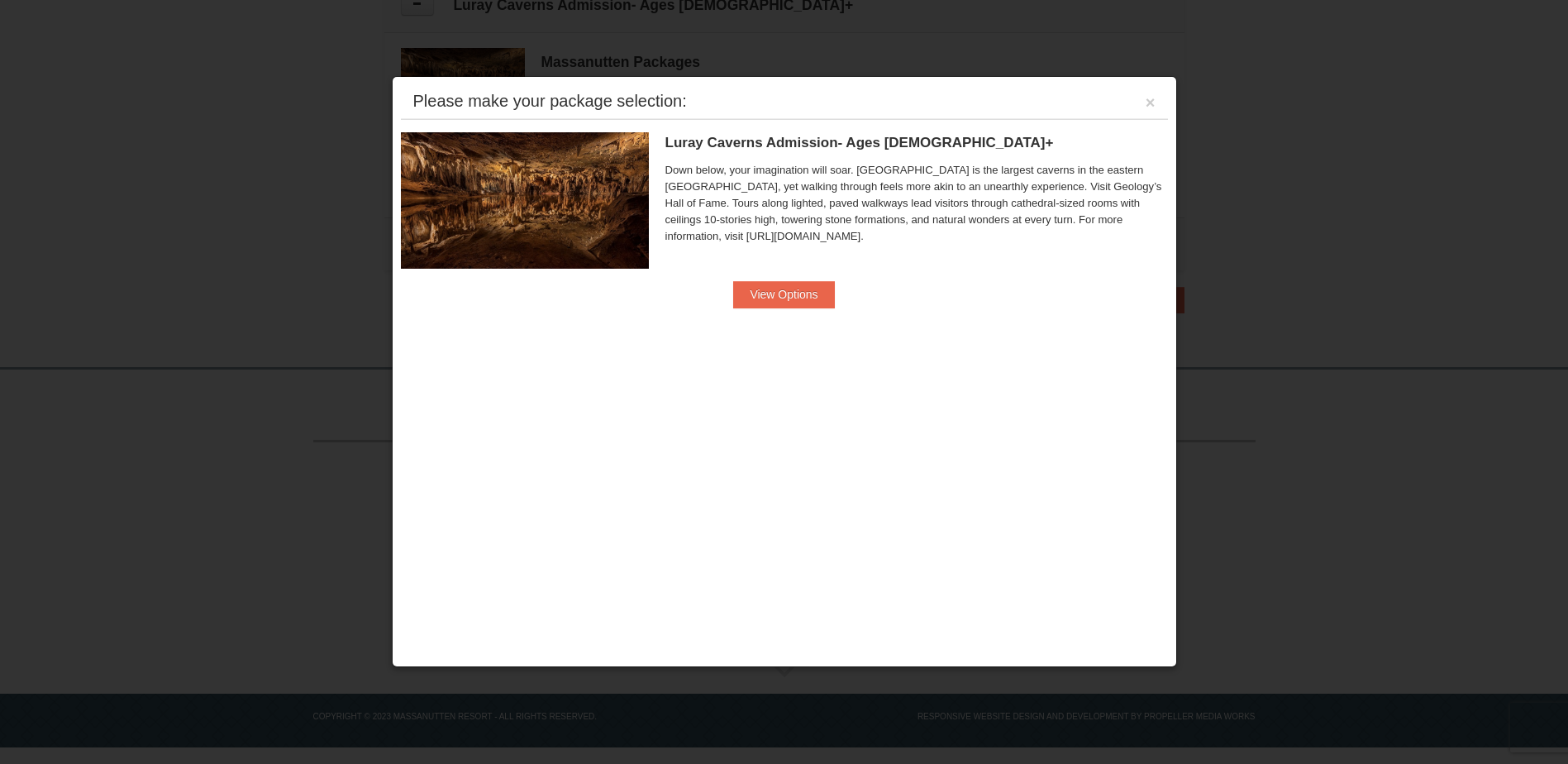
click at [808, 280] on div "Luray Caverns Admission- Ages [DEMOGRAPHIC_DATA]+ Massanutten Packages Down bel…" at bounding box center [917, 206] width 503 height 149
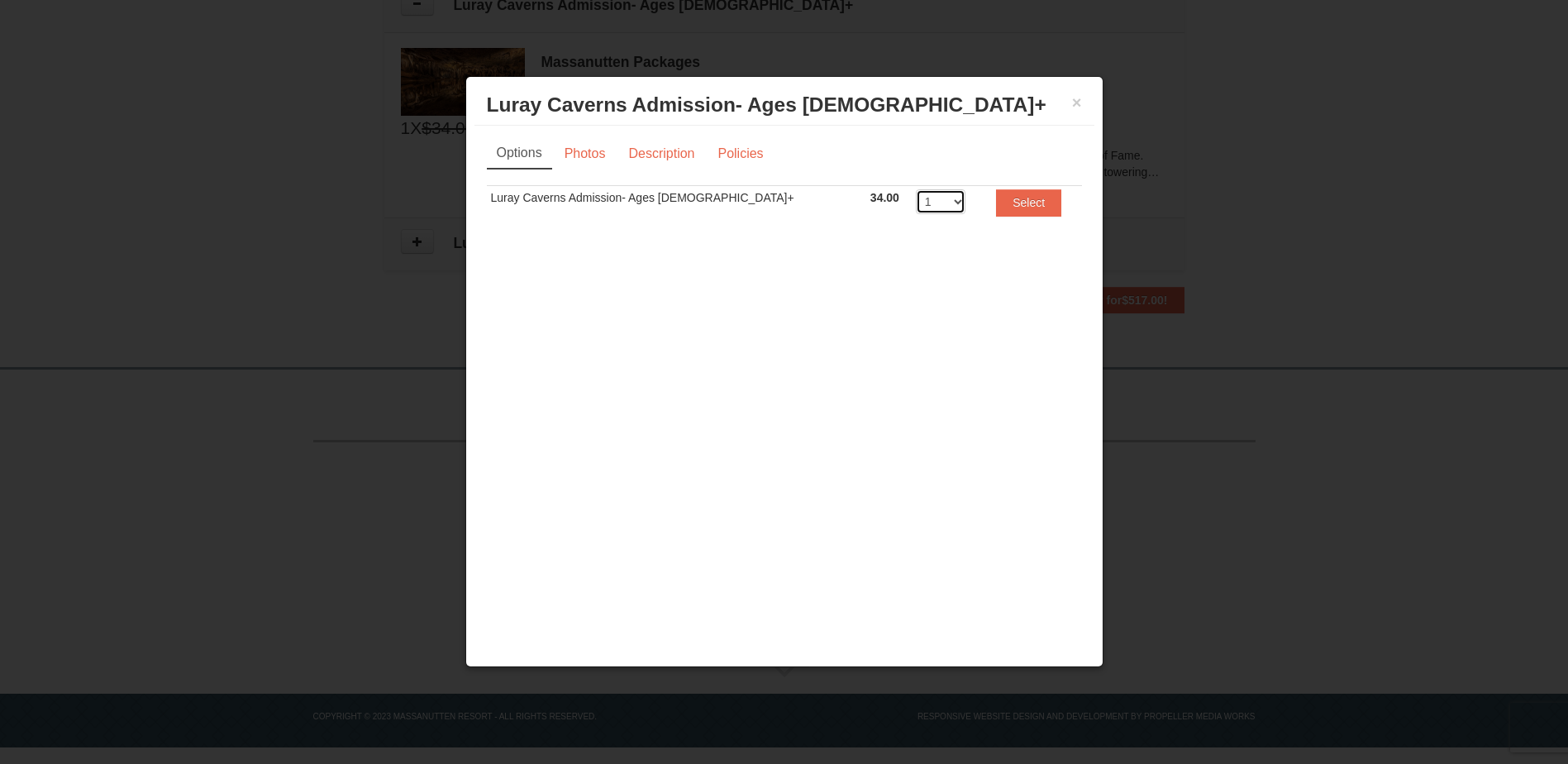
click at [916, 198] on select "1 2 3 4 5 6 7 8 9 10 11 12 13 14 15 16 17 18 19 20" at bounding box center [940, 202] width 50 height 25
click at [916, 189] on select "1 2 3 4 5 6 7 8 9 10 11 12 13 14 15 16 17 18 19 20" at bounding box center [940, 202] width 50 height 25
click at [916, 202] on select "1 2 3 4 5 6 7 8 9 10 11 12 13 14 15 16 17 18 19 20" at bounding box center [940, 202] width 50 height 25
select select "3"
click at [916, 189] on select "1 2 3 4 5 6 7 8 9 10 11 12 13 14 15 16 17 18 19 20" at bounding box center [940, 202] width 50 height 25
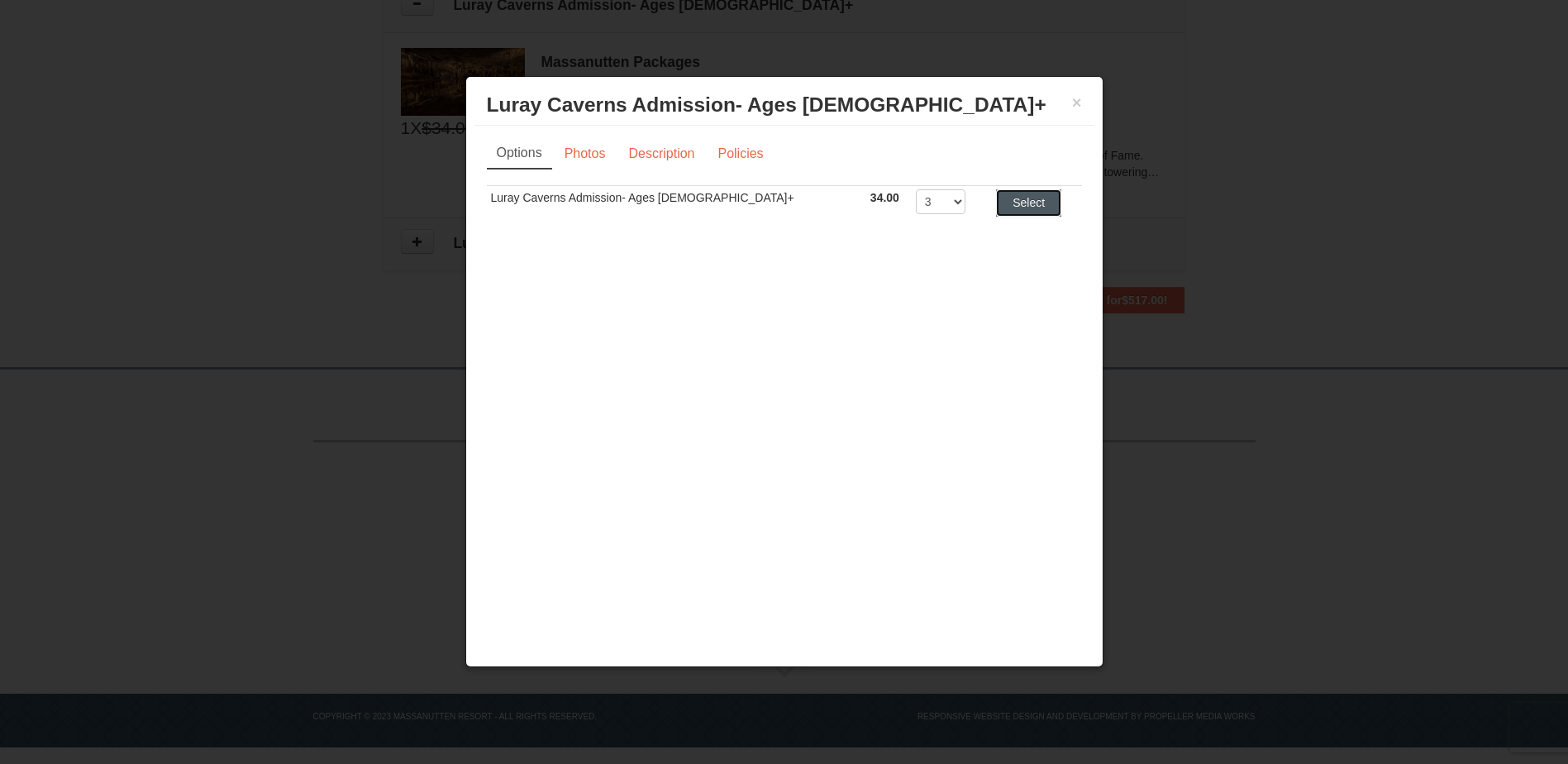
click at [996, 203] on button "Select" at bounding box center [1028, 202] width 65 height 26
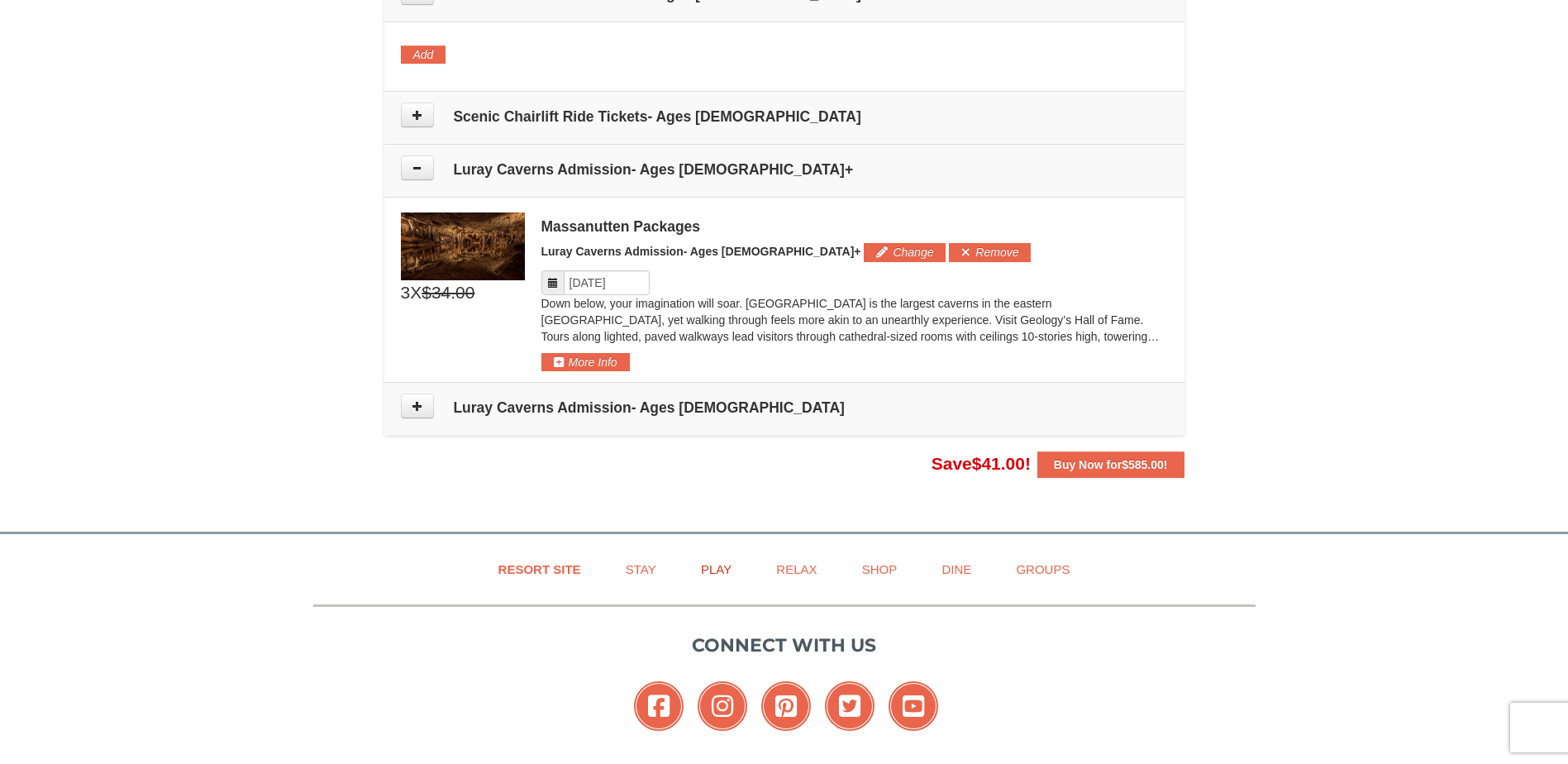
scroll to position [1286, 0]
click at [418, 407] on icon at bounding box center [417, 406] width 12 height 12
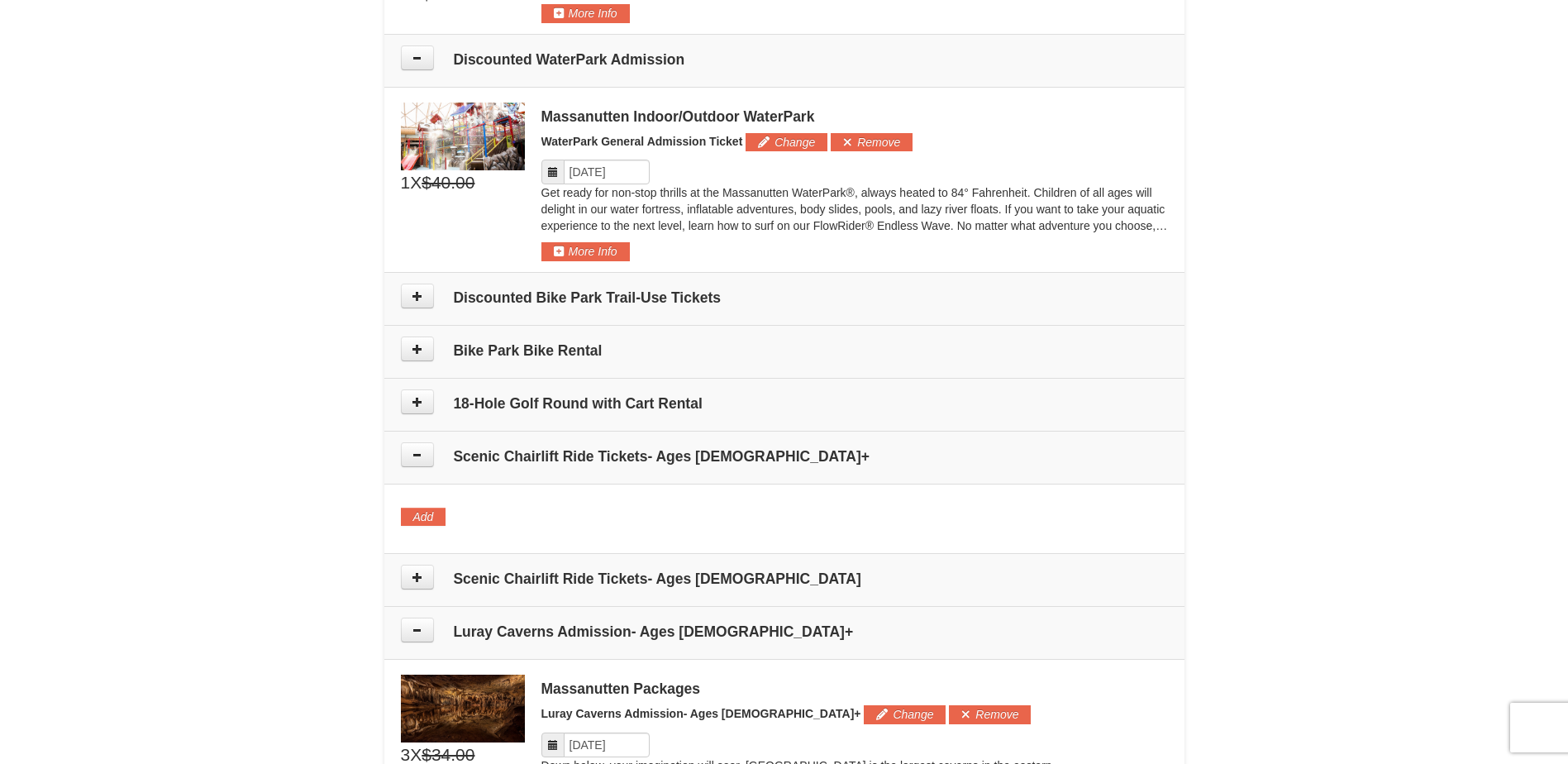
scroll to position [810, 0]
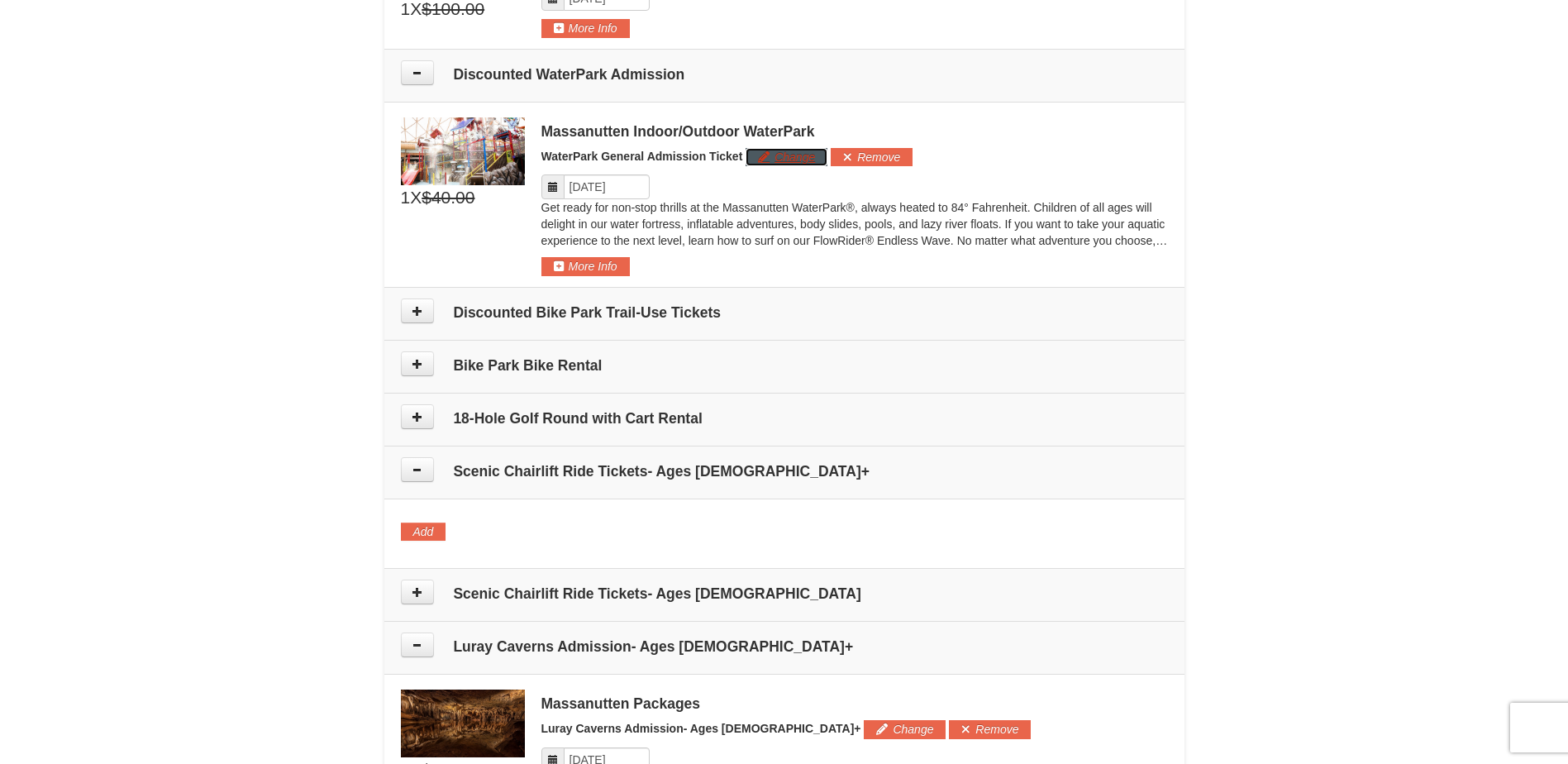
click at [795, 159] on button "Change" at bounding box center [787, 157] width 82 height 18
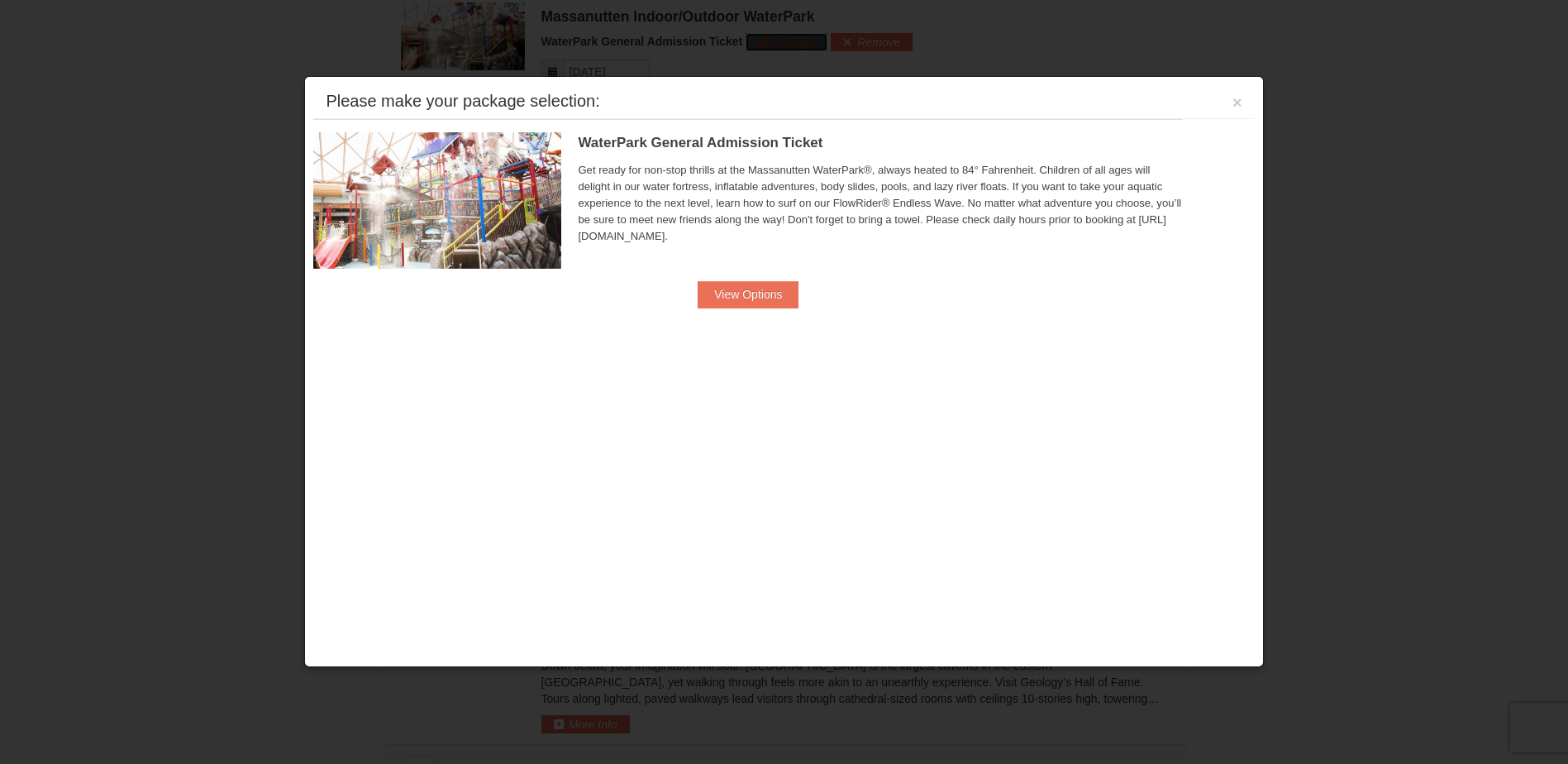
scroll to position [927, 0]
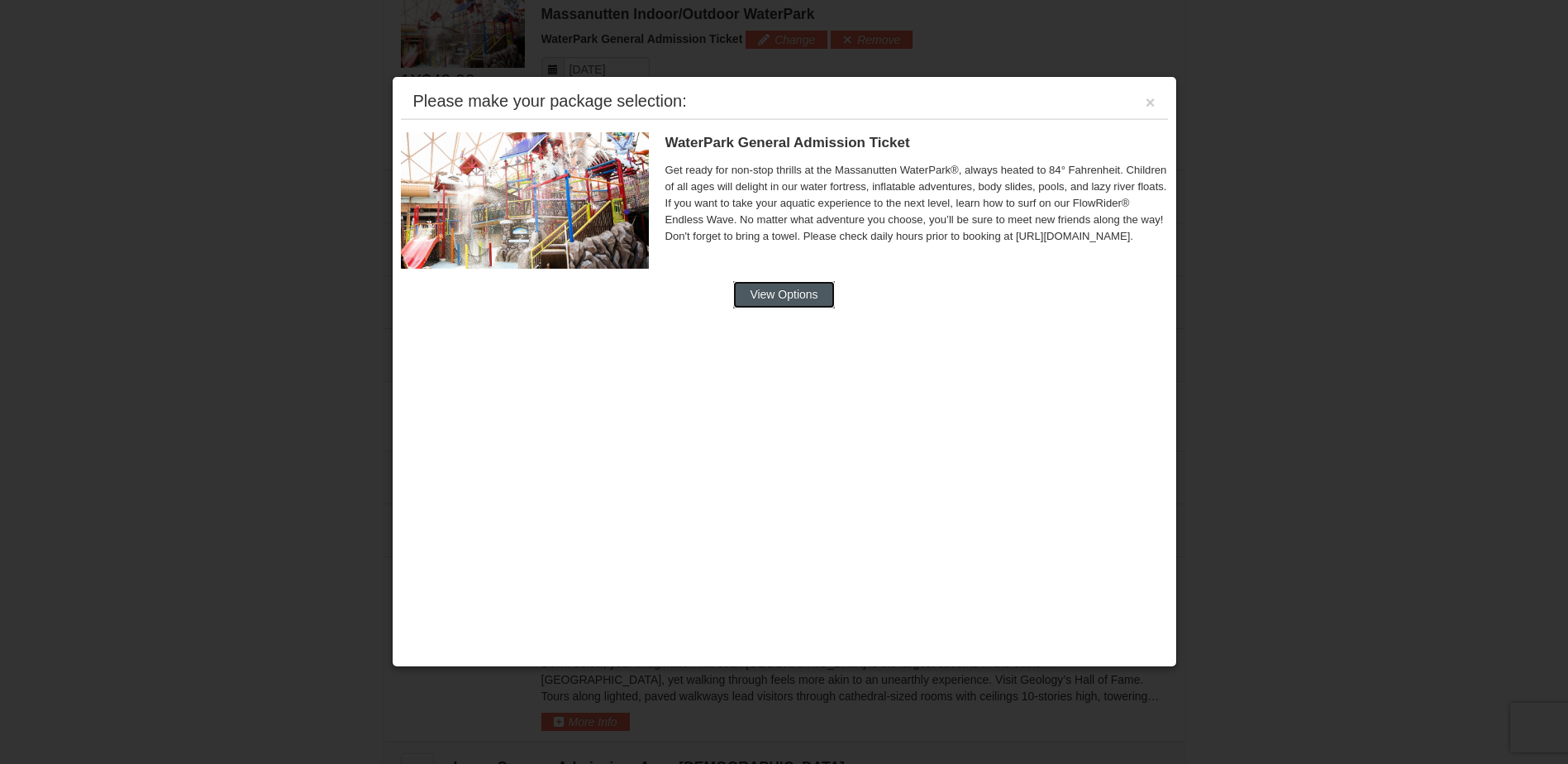
click at [779, 295] on button "View Options" at bounding box center [784, 294] width 101 height 26
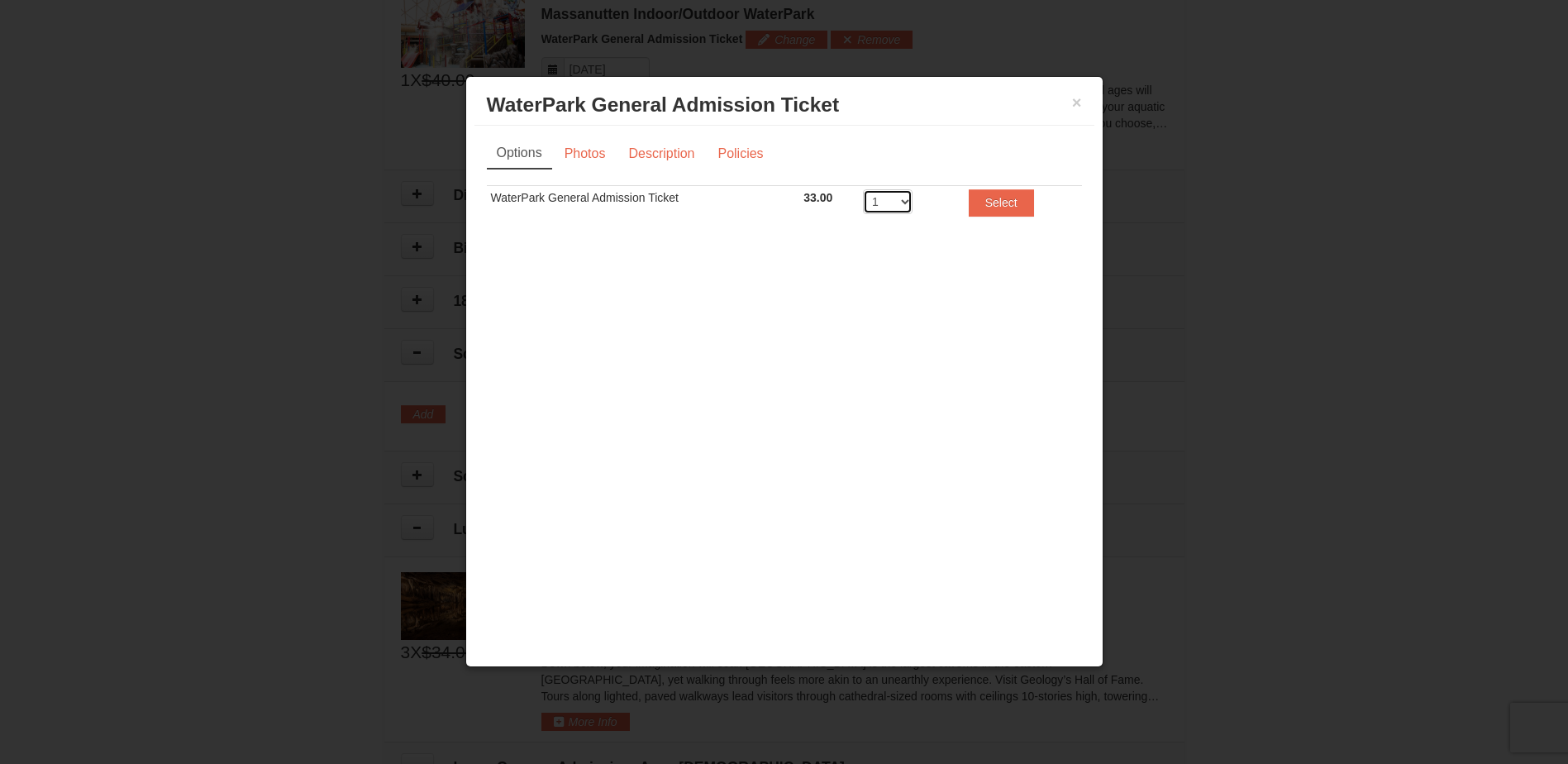
click at [904, 195] on select "1 2 3 4 5 6 7 8" at bounding box center [888, 202] width 50 height 25
select select "4"
click at [863, 189] on select "1 2 3 4 5 6 7 8" at bounding box center [888, 202] width 50 height 25
click at [1025, 205] on button "Select" at bounding box center [1001, 202] width 65 height 26
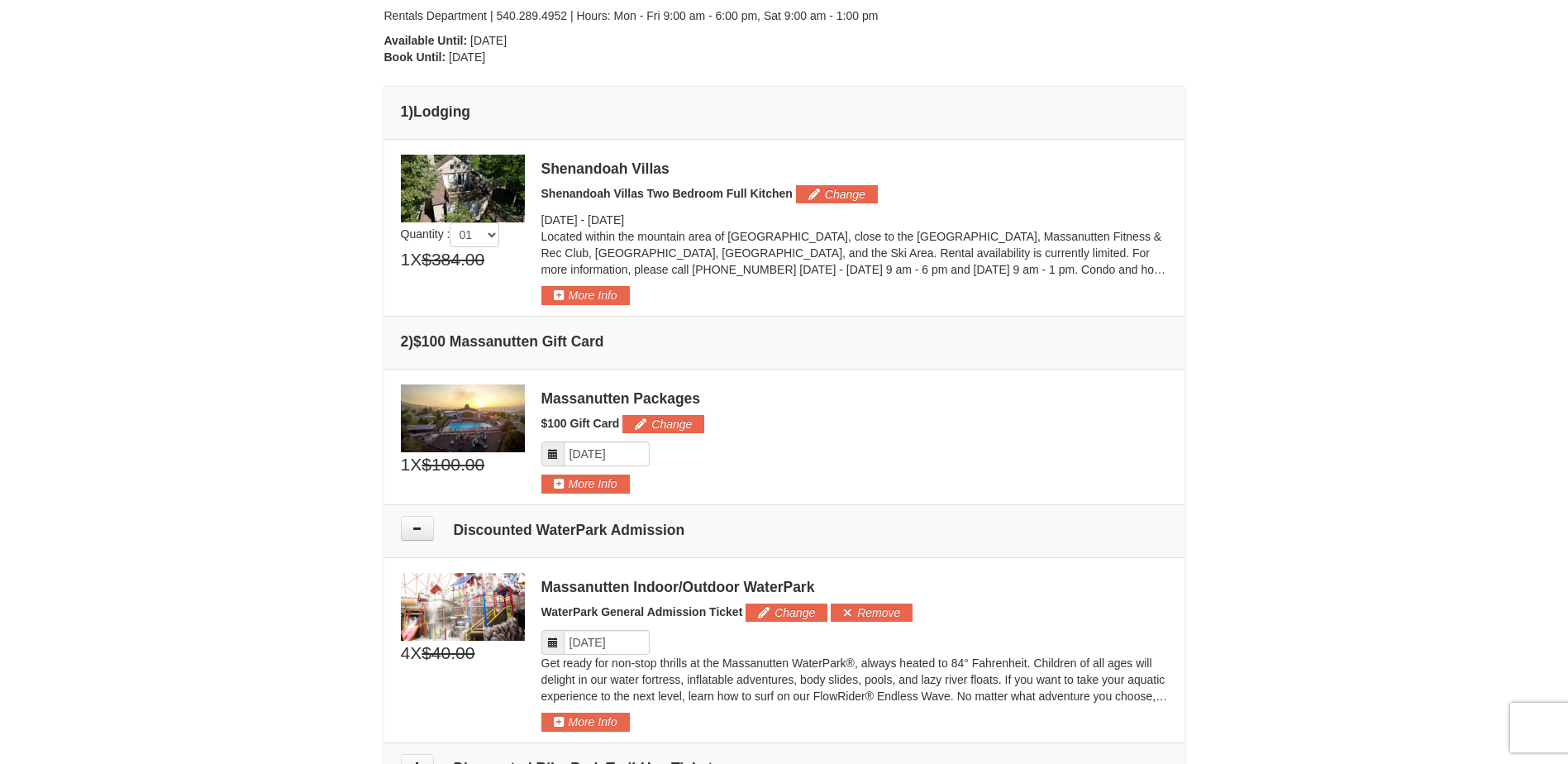
scroll to position [266, 0]
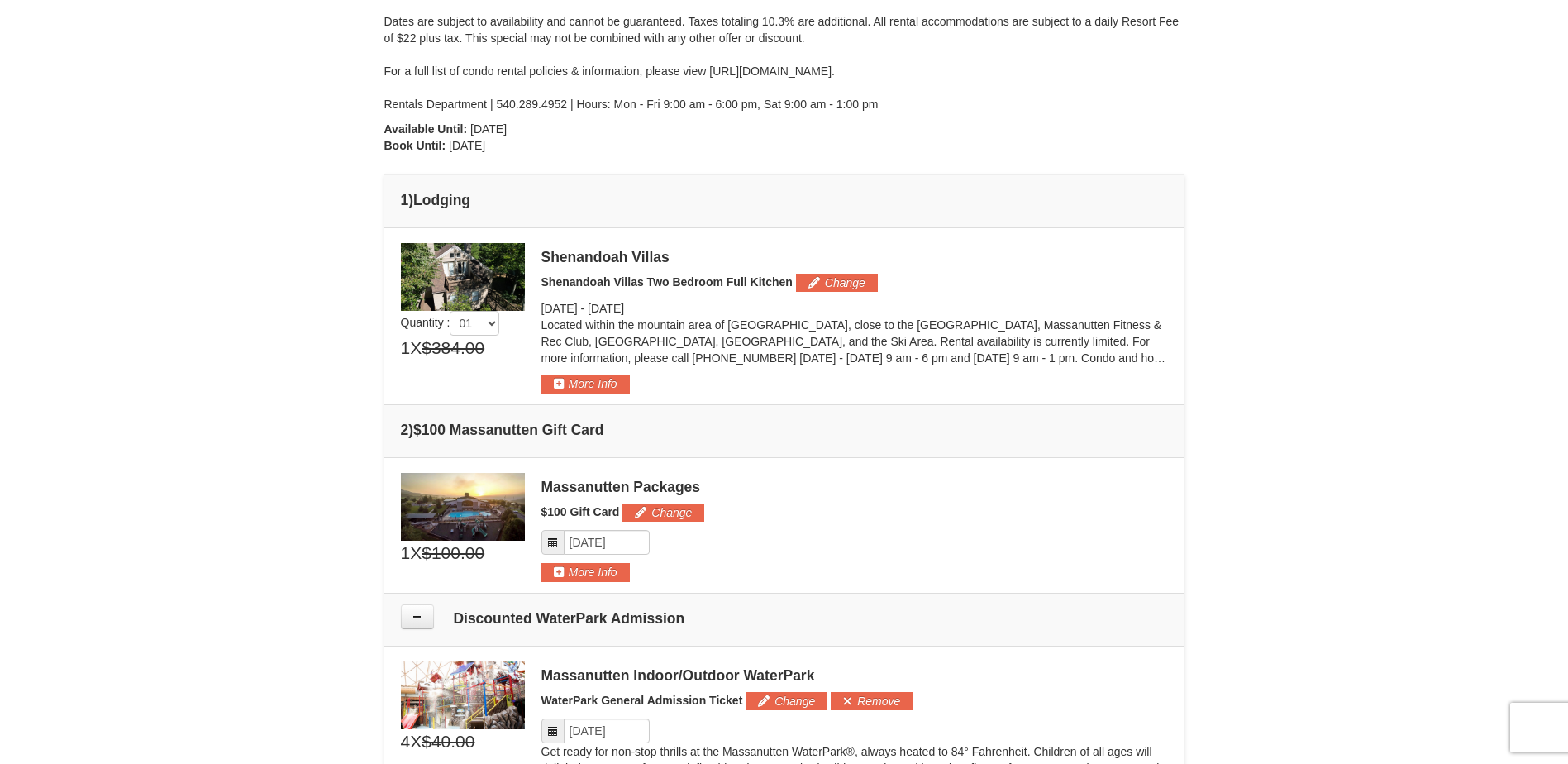
click at [843, 273] on div "Shenandoah Villas Shenandoah Villas Two Bedroom Full Kitchen Change [DATE] - [D…" at bounding box center [854, 318] width 626 height 150
click at [847, 281] on button "Change" at bounding box center [836, 283] width 82 height 18
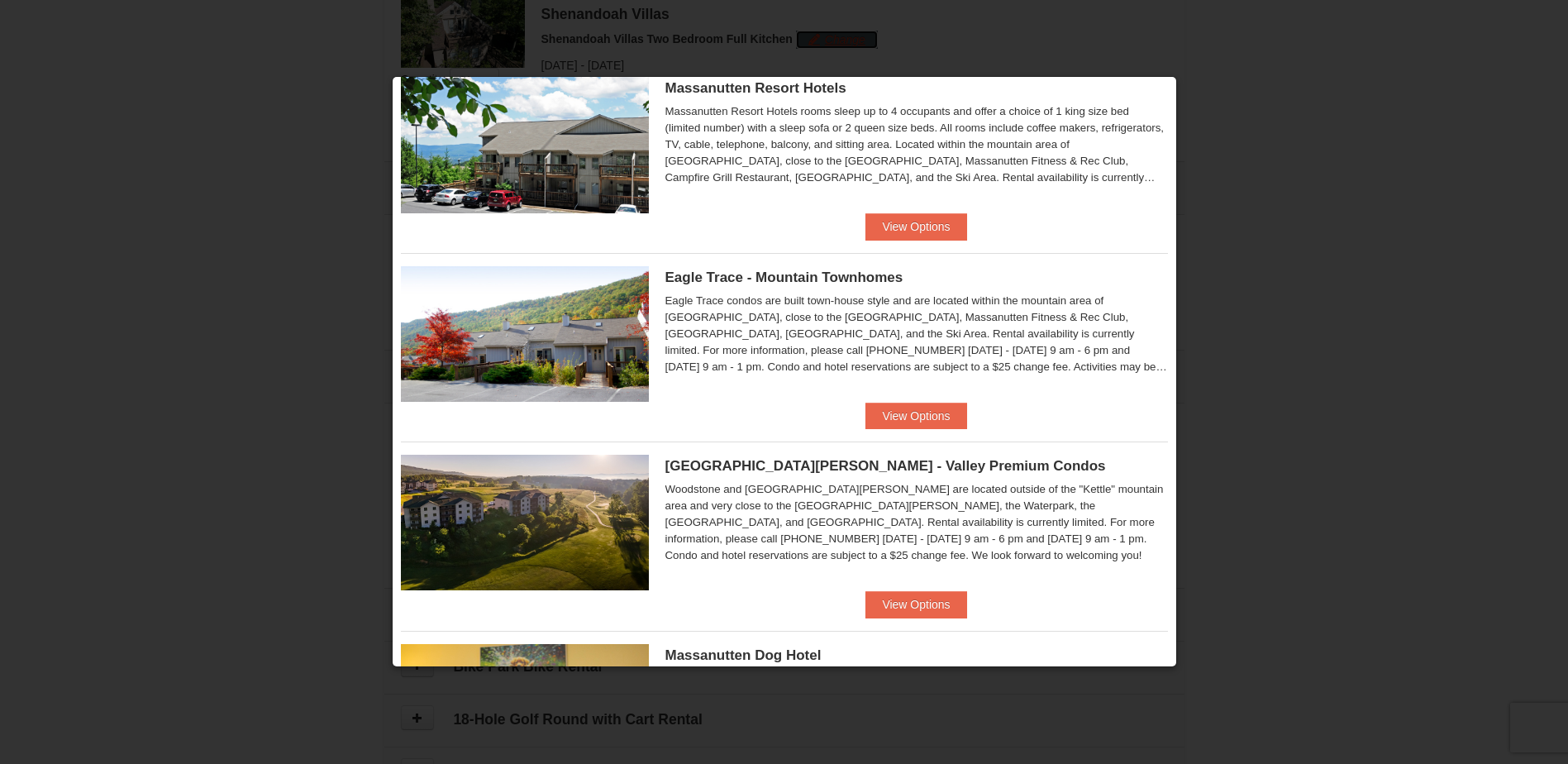
scroll to position [0, 0]
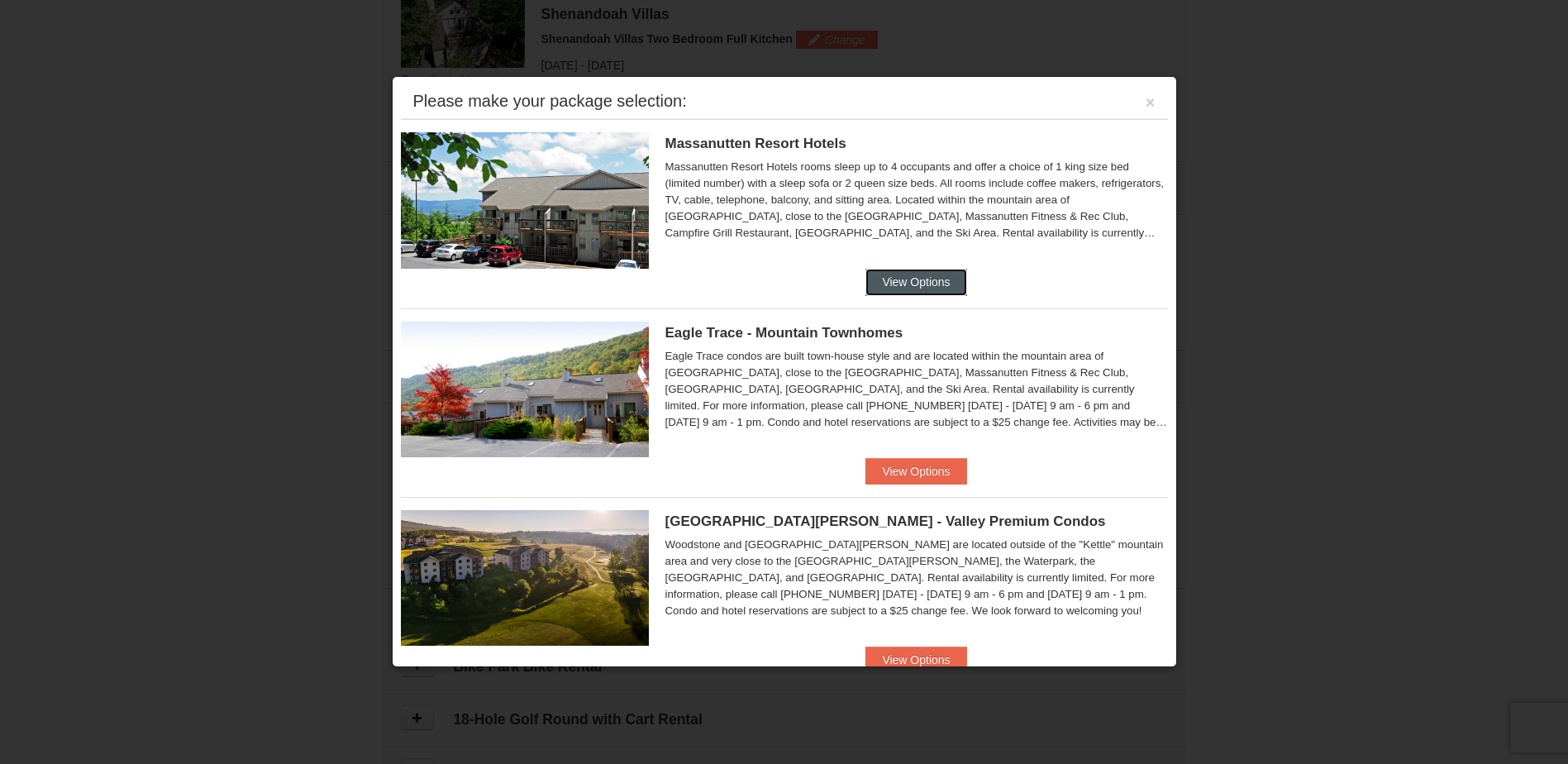
click at [910, 271] on button "View Options" at bounding box center [916, 281] width 101 height 26
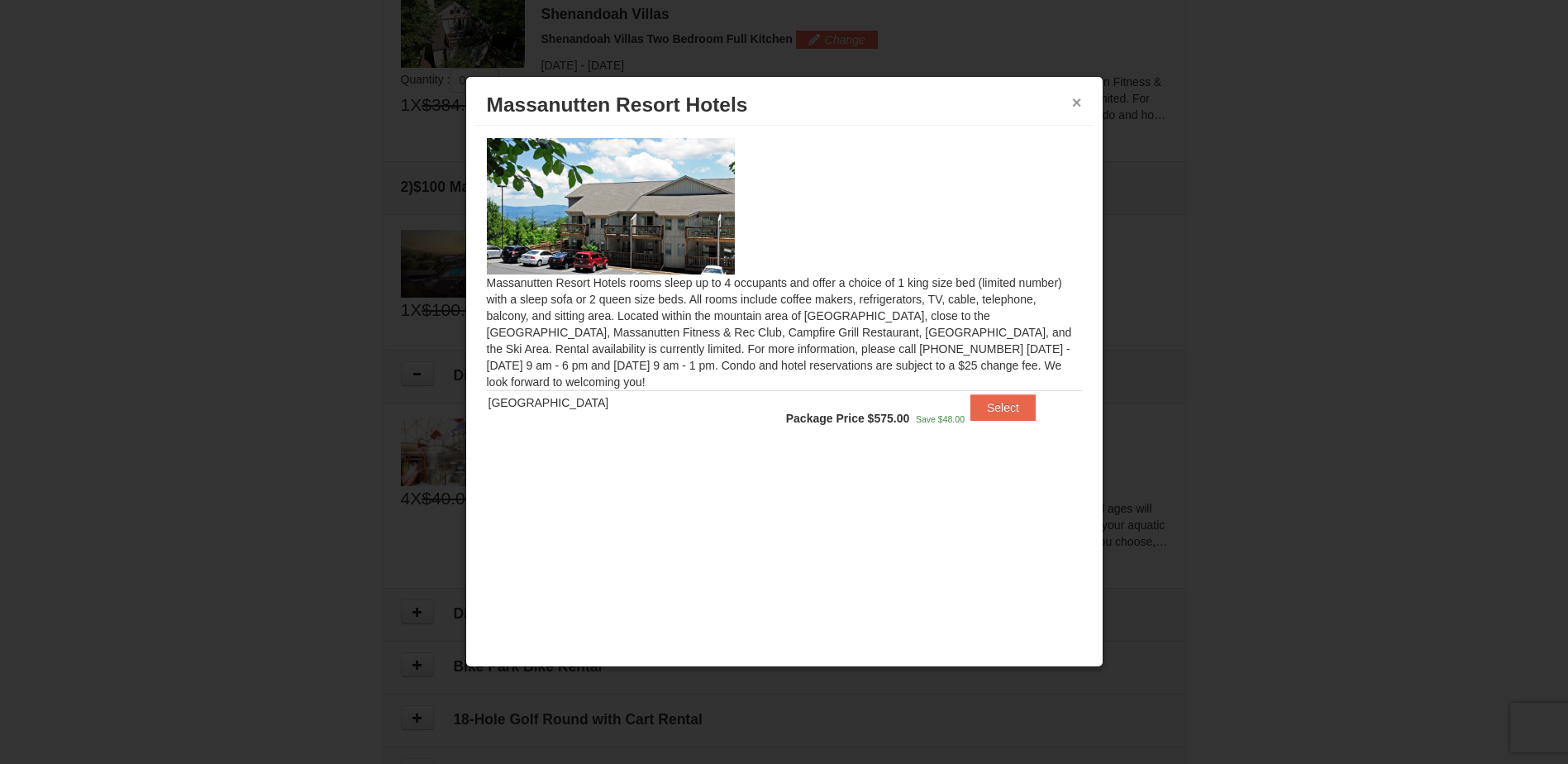
click at [1076, 97] on button "×" at bounding box center [1077, 103] width 10 height 16
